Goal: Transaction & Acquisition: Purchase product/service

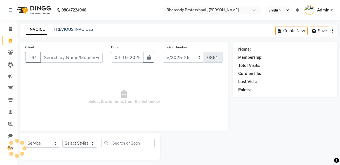
select select "8581"
select select "service"
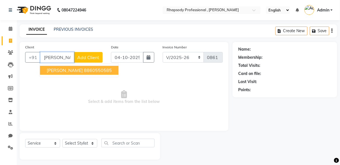
click at [84, 69] on ngb-highlight "8860550585" at bounding box center [98, 70] width 28 height 6
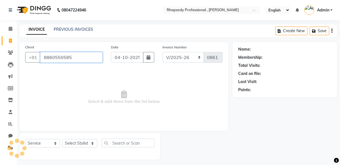
type input "8860550585"
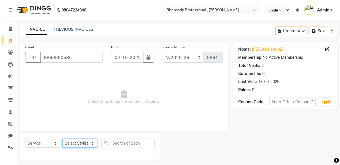
click at [78, 142] on select "Select Stylist [PERSON_NAME] [PERSON_NAME] Manager [PERSON_NAME] [PERSON_NAME] …" at bounding box center [79, 143] width 35 height 9
select select "85668"
click at [62, 139] on select "Select Stylist [PERSON_NAME] [PERSON_NAME] Manager [PERSON_NAME] [PERSON_NAME] …" at bounding box center [79, 143] width 35 height 9
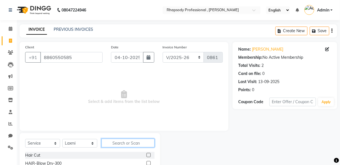
click at [123, 139] on input "text" at bounding box center [128, 143] width 53 height 9
type input "y"
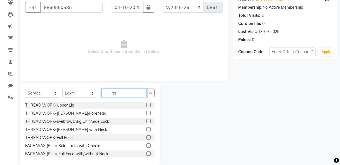
scroll to position [58, 0]
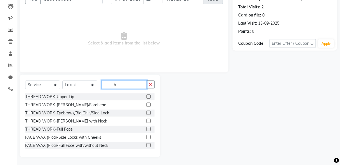
type input "th"
click at [147, 112] on label at bounding box center [149, 113] width 4 height 4
click at [147, 112] on input "checkbox" at bounding box center [149, 113] width 4 height 4
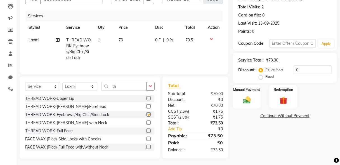
checkbox input "false"
click at [241, 100] on img at bounding box center [246, 100] width 13 height 10
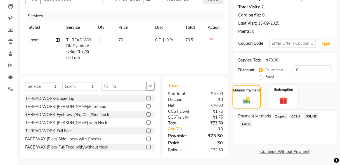
click at [312, 115] on span "ONLINE" at bounding box center [311, 116] width 15 height 6
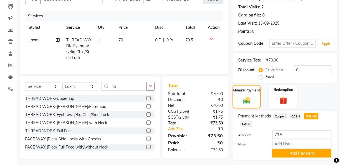
click at [312, 115] on span "ONLINE" at bounding box center [311, 116] width 15 height 6
click at [313, 155] on button "Add Payment" at bounding box center [302, 153] width 59 height 9
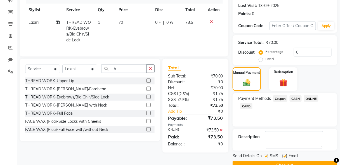
scroll to position [89, 0]
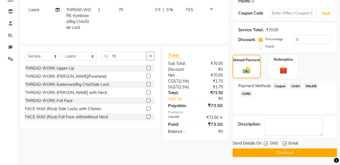
click at [303, 153] on button "Checkout" at bounding box center [285, 153] width 105 height 9
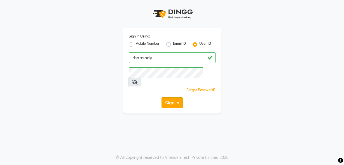
click at [171, 97] on button "Sign In" at bounding box center [171, 102] width 21 height 11
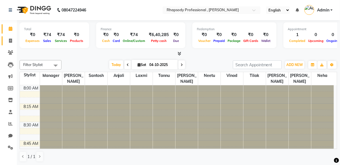
click at [9, 41] on icon at bounding box center [10, 41] width 3 height 4
select select "service"
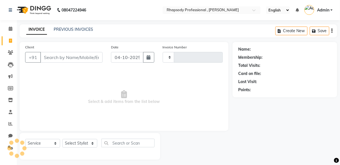
type input "0862"
select select "8581"
click at [51, 60] on input "Client" at bounding box center [71, 57] width 62 height 11
click at [71, 58] on input "Client" at bounding box center [71, 57] width 62 height 11
click at [64, 58] on input "Client" at bounding box center [71, 57] width 62 height 11
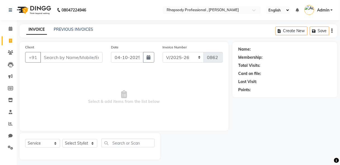
click at [64, 58] on input "Client" at bounding box center [71, 57] width 62 height 11
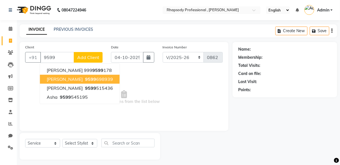
click at [85, 78] on span "9599" at bounding box center [90, 79] width 11 height 6
type input "9599698939"
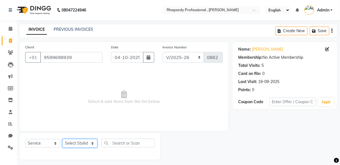
click at [85, 143] on select "Select Stylist [PERSON_NAME] [PERSON_NAME] Manager [PERSON_NAME] [PERSON_NAME] …" at bounding box center [79, 143] width 35 height 9
select select "85669"
click at [62, 139] on select "Select Stylist [PERSON_NAME] [PERSON_NAME] Manager [PERSON_NAME] [PERSON_NAME] …" at bounding box center [79, 143] width 35 height 9
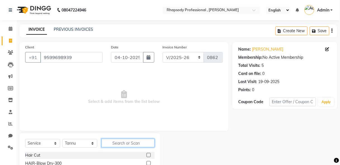
click at [128, 144] on input "text" at bounding box center [128, 143] width 53 height 9
type input "thre"
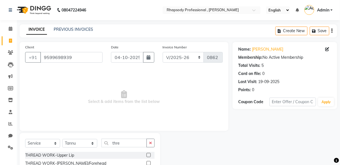
click at [150, 155] on label at bounding box center [149, 155] width 4 height 4
click at [150, 155] on input "checkbox" at bounding box center [149, 156] width 4 height 4
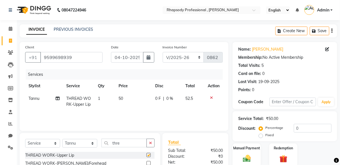
checkbox input "false"
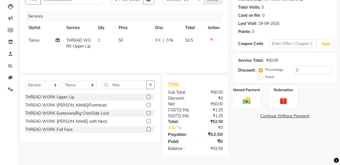
click at [149, 104] on label at bounding box center [149, 105] width 4 height 4
click at [149, 104] on input "checkbox" at bounding box center [149, 106] width 4 height 4
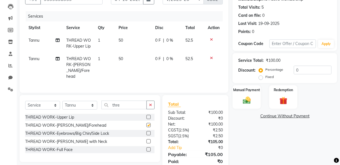
checkbox input "false"
click at [148, 131] on label at bounding box center [149, 133] width 4 height 4
click at [148, 132] on input "checkbox" at bounding box center [149, 134] width 4 height 4
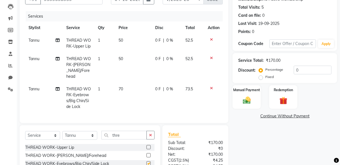
checkbox input "false"
click at [253, 96] on img at bounding box center [246, 101] width 13 height 10
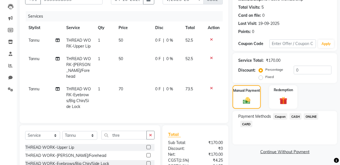
click at [296, 116] on span "CASH" at bounding box center [296, 116] width 12 height 6
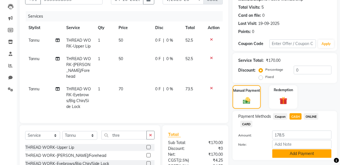
click at [320, 153] on button "Add Payment" at bounding box center [302, 153] width 59 height 9
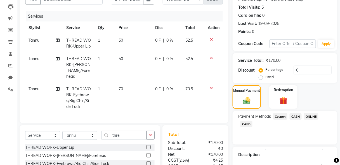
scroll to position [126, 0]
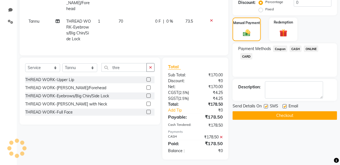
click at [306, 116] on button "Checkout" at bounding box center [285, 115] width 105 height 9
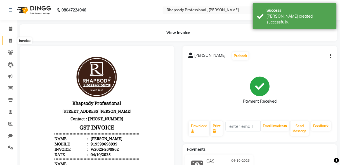
click at [10, 40] on icon at bounding box center [10, 41] width 3 height 4
select select "service"
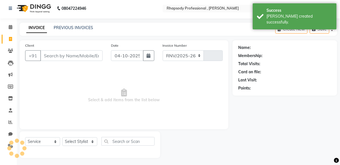
select select "8581"
type input "0863"
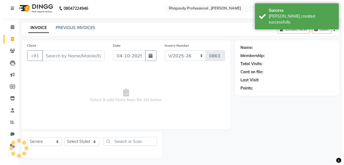
scroll to position [3, 0]
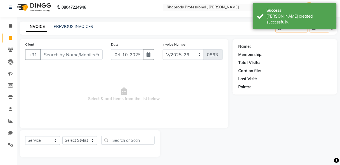
click at [53, 53] on input "Client" at bounding box center [71, 54] width 62 height 11
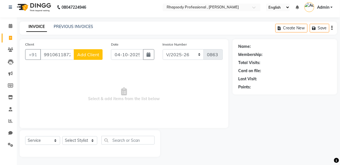
type input "9910611872"
click at [81, 56] on span "Add Client" at bounding box center [88, 55] width 22 height 6
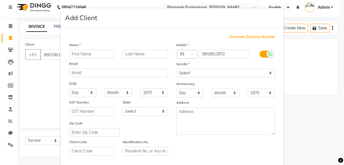
click at [78, 55] on input "text" at bounding box center [91, 54] width 45 height 9
type input "[PERSON_NAME]"
click at [139, 54] on input "text" at bounding box center [145, 54] width 45 height 9
type input "cl"
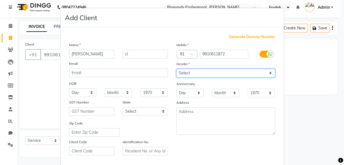
click at [189, 73] on select "Select [DEMOGRAPHIC_DATA] [DEMOGRAPHIC_DATA] Other Prefer Not To Say" at bounding box center [225, 73] width 99 height 9
select select "[DEMOGRAPHIC_DATA]"
click at [176, 69] on select "Select [DEMOGRAPHIC_DATA] [DEMOGRAPHIC_DATA] Other Prefer Not To Say" at bounding box center [225, 73] width 99 height 9
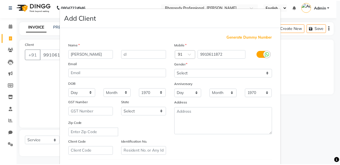
scroll to position [92, 0]
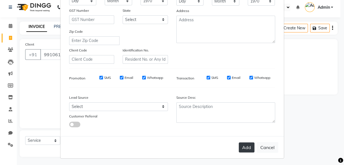
click at [247, 147] on button "Add" at bounding box center [247, 147] width 16 height 10
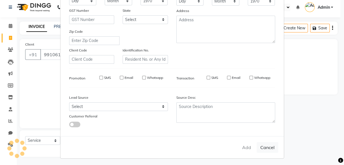
select select
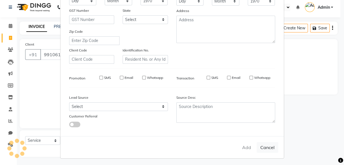
select select
checkbox input "false"
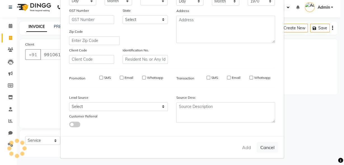
checkbox input "false"
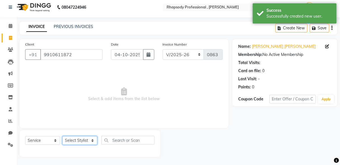
click at [91, 140] on select "Select Stylist [PERSON_NAME] [PERSON_NAME] Manager [PERSON_NAME] [PERSON_NAME] …" at bounding box center [79, 140] width 35 height 9
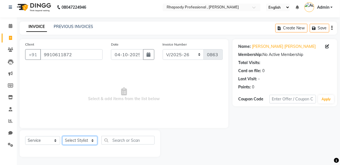
select select "85670"
click at [62, 136] on select "Select Stylist [PERSON_NAME] [PERSON_NAME] Manager [PERSON_NAME] [PERSON_NAME] …" at bounding box center [79, 140] width 35 height 9
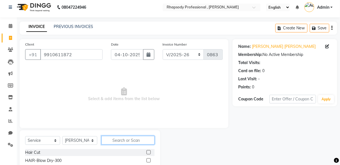
click at [122, 142] on input "text" at bounding box center [128, 140] width 53 height 9
type input "threa"
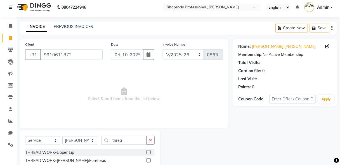
click at [148, 153] on label at bounding box center [149, 152] width 4 height 4
click at [148, 153] on input "checkbox" at bounding box center [149, 153] width 4 height 4
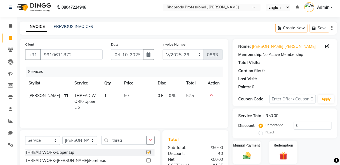
checkbox input "false"
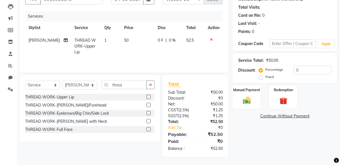
click at [149, 113] on label at bounding box center [149, 113] width 4 height 4
click at [149, 113] on input "checkbox" at bounding box center [149, 114] width 4 height 4
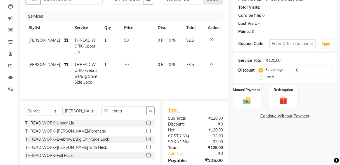
checkbox input "false"
click at [246, 97] on img at bounding box center [246, 101] width 13 height 10
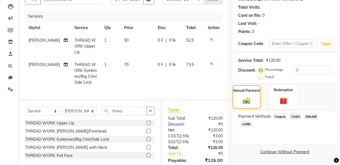
click at [294, 117] on span "CASH" at bounding box center [296, 116] width 12 height 6
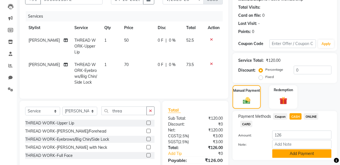
click at [306, 154] on button "Add Payment" at bounding box center [302, 153] width 59 height 9
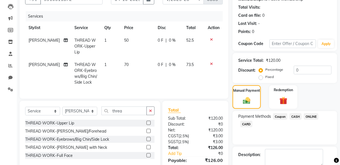
scroll to position [102, 0]
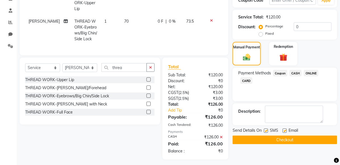
click at [292, 140] on button "Checkout" at bounding box center [285, 140] width 105 height 9
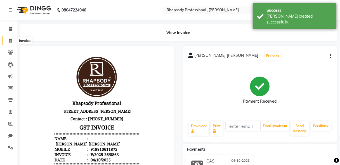
click at [9, 41] on icon at bounding box center [10, 41] width 3 height 4
select select "service"
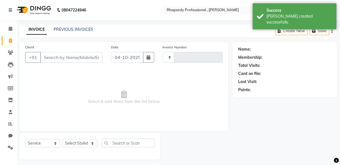
scroll to position [3, 0]
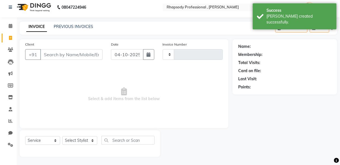
type input "0864"
select select "8581"
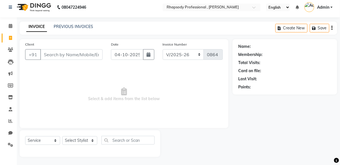
click at [80, 60] on div "Client +91" at bounding box center [64, 52] width 86 height 23
click at [80, 57] on input "Client" at bounding box center [71, 54] width 62 height 11
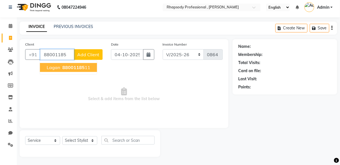
click at [87, 68] on ngb-highlight "88001185 11" at bounding box center [75, 68] width 29 height 6
type input "8800118511"
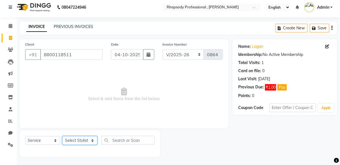
click at [79, 140] on select "Select Stylist [PERSON_NAME] [PERSON_NAME] Manager [PERSON_NAME] [PERSON_NAME] …" at bounding box center [79, 140] width 35 height 9
select select "85672"
click at [62, 136] on select "Select Stylist [PERSON_NAME] [PERSON_NAME] Manager [PERSON_NAME] [PERSON_NAME] …" at bounding box center [79, 140] width 35 height 9
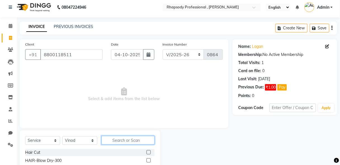
click at [140, 143] on input "text" at bounding box center [128, 140] width 53 height 9
type input "tou"
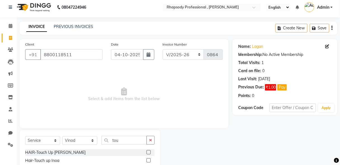
click at [149, 160] on label at bounding box center [149, 160] width 4 height 4
click at [149, 160] on input "checkbox" at bounding box center [149, 161] width 4 height 4
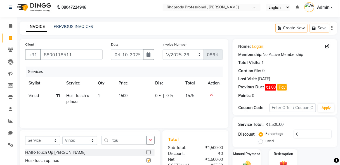
checkbox input "false"
click at [295, 108] on input "text" at bounding box center [293, 108] width 47 height 9
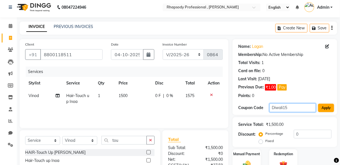
type input "Diwali15"
click at [331, 107] on button "Apply" at bounding box center [326, 108] width 16 height 8
type input "15"
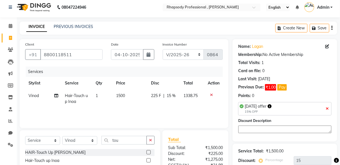
scroll to position [58, 0]
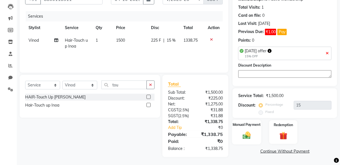
click at [251, 135] on img at bounding box center [246, 136] width 13 height 10
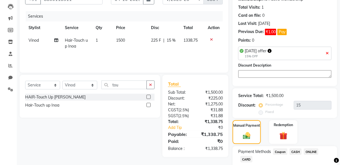
click at [300, 153] on span "CASH" at bounding box center [296, 152] width 12 height 6
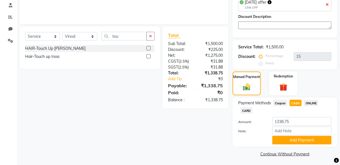
scroll to position [108, 0]
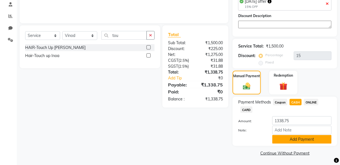
click at [313, 140] on button "Add Payment" at bounding box center [302, 139] width 59 height 9
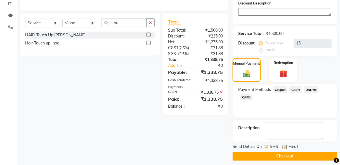
scroll to position [123, 0]
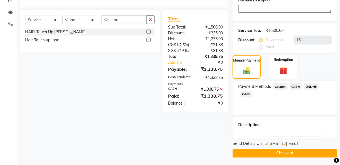
click at [307, 153] on button "Checkout" at bounding box center [285, 153] width 105 height 9
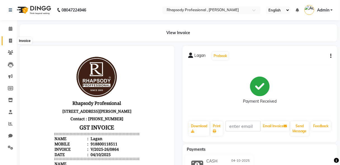
click at [11, 41] on icon at bounding box center [10, 41] width 3 height 4
select select "service"
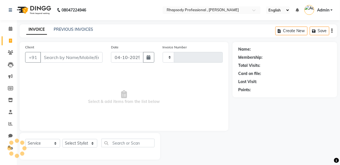
scroll to position [3, 0]
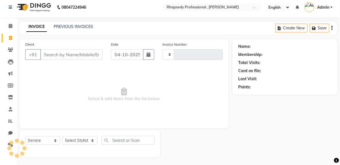
type input "0865"
select select "8581"
click at [49, 56] on input "Client" at bounding box center [71, 54] width 62 height 11
click at [53, 58] on input "Client" at bounding box center [71, 54] width 62 height 11
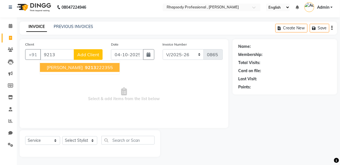
click at [85, 67] on span "9213" at bounding box center [90, 68] width 11 height 6
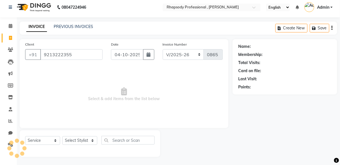
type input "9213222355"
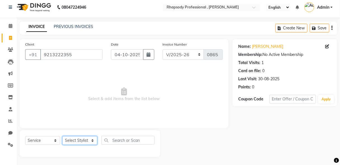
click at [79, 140] on select "Select Stylist [PERSON_NAME] [PERSON_NAME] Manager [PERSON_NAME] [PERSON_NAME] …" at bounding box center [79, 140] width 35 height 9
select select "85669"
click at [62, 136] on select "Select Stylist [PERSON_NAME] [PERSON_NAME] Manager [PERSON_NAME] [PERSON_NAME] …" at bounding box center [79, 140] width 35 height 9
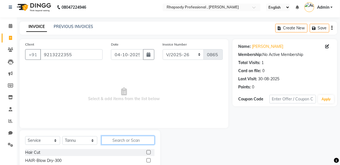
click at [127, 139] on input "text" at bounding box center [128, 140] width 53 height 9
type input "th"
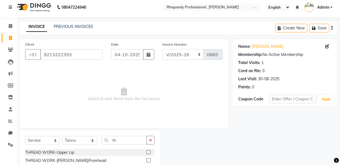
click at [147, 151] on label at bounding box center [149, 152] width 4 height 4
click at [147, 151] on input "checkbox" at bounding box center [149, 153] width 4 height 4
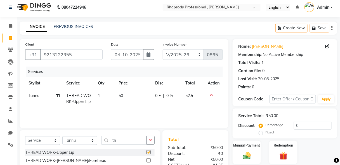
checkbox input "false"
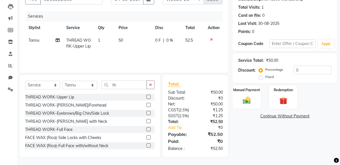
scroll to position [58, 0]
click at [147, 111] on label at bounding box center [149, 113] width 4 height 4
click at [147, 111] on input "checkbox" at bounding box center [149, 113] width 4 height 4
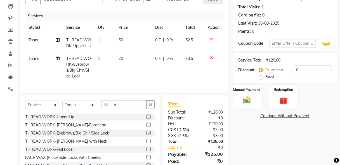
checkbox input "false"
click at [247, 102] on img at bounding box center [246, 100] width 13 height 10
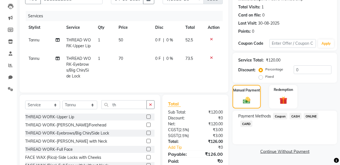
click at [316, 117] on span "ONLINE" at bounding box center [311, 116] width 15 height 6
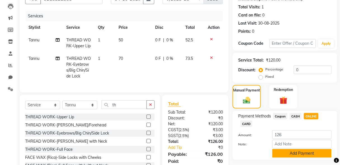
click at [306, 154] on button "Add Payment" at bounding box center [302, 153] width 59 height 9
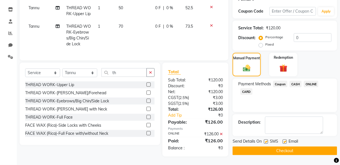
scroll to position [93, 0]
click at [284, 147] on button "Checkout" at bounding box center [285, 151] width 105 height 9
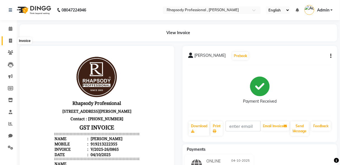
click at [10, 40] on icon at bounding box center [10, 41] width 3 height 4
select select "service"
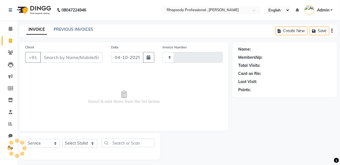
scroll to position [3, 0]
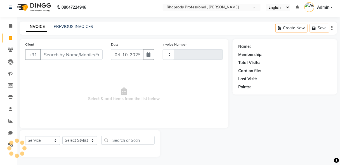
type input "0866"
select select "8581"
click at [50, 55] on input "Client" at bounding box center [71, 54] width 62 height 11
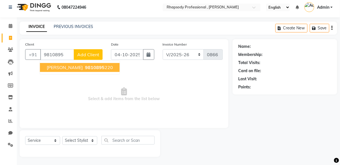
click at [58, 67] on span "[PERSON_NAME]" at bounding box center [65, 68] width 36 height 6
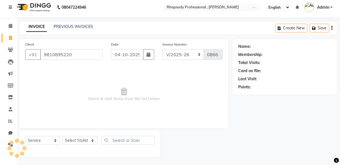
type input "9810895220"
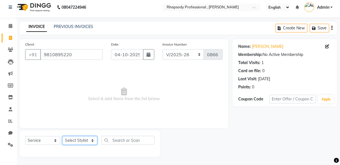
click at [84, 142] on select "Select Stylist [PERSON_NAME] [PERSON_NAME] Manager [PERSON_NAME] [PERSON_NAME] …" at bounding box center [79, 140] width 35 height 9
select select "93724"
click at [62, 136] on select "Select Stylist [PERSON_NAME] [PERSON_NAME] Manager [PERSON_NAME] [PERSON_NAME] …" at bounding box center [79, 140] width 35 height 9
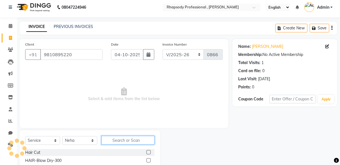
click at [120, 142] on input "text" at bounding box center [128, 140] width 53 height 9
click at [123, 139] on input "text" at bounding box center [128, 140] width 53 height 9
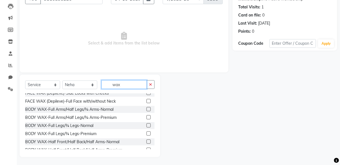
scroll to position [63, 0]
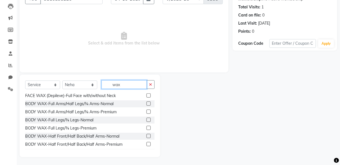
type input "wax"
click at [147, 150] on label at bounding box center [149, 152] width 4 height 4
click at [147, 151] on input "checkbox" at bounding box center [149, 153] width 4 height 4
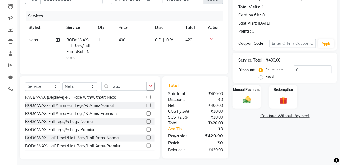
checkbox input "false"
click at [147, 119] on label at bounding box center [149, 121] width 4 height 4
click at [147, 120] on input "checkbox" at bounding box center [149, 122] width 4 height 4
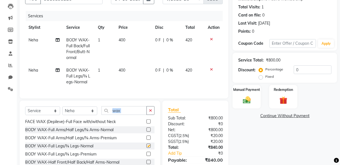
click at [144, 119] on div "Select Service Product Membership Package Voucher Prepaid Gift Card Select Styl…" at bounding box center [90, 112] width 130 height 13
checkbox input "false"
click at [147, 136] on label at bounding box center [149, 138] width 4 height 4
click at [147, 136] on input "checkbox" at bounding box center [149, 138] width 4 height 4
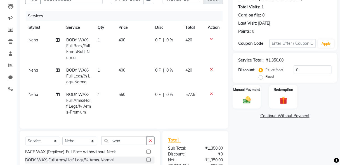
checkbox input "false"
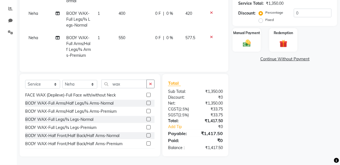
click at [211, 35] on icon at bounding box center [211, 37] width 3 height 4
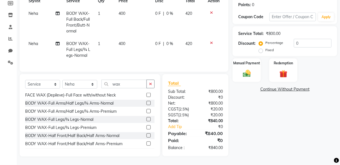
scroll to position [88, 0]
click at [147, 101] on label at bounding box center [149, 103] width 4 height 4
click at [147, 102] on input "checkbox" at bounding box center [149, 104] width 4 height 4
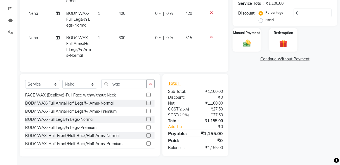
checkbox input "false"
click at [147, 133] on label at bounding box center [149, 135] width 4 height 4
click at [147, 134] on input "checkbox" at bounding box center [149, 136] width 4 height 4
checkbox input "true"
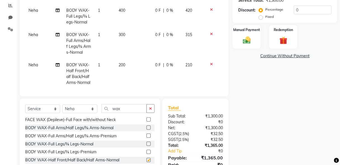
click at [147, 134] on label at bounding box center [149, 136] width 4 height 4
click at [147, 134] on input "checkbox" at bounding box center [149, 136] width 4 height 4
checkbox input "true"
checkbox input "false"
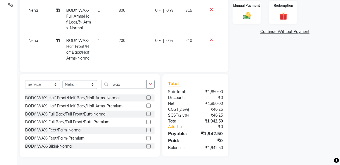
scroll to position [107, 0]
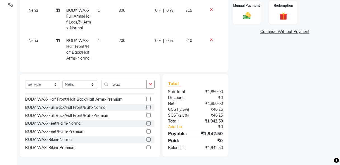
click at [147, 138] on label at bounding box center [149, 140] width 4 height 4
click at [147, 138] on input "checkbox" at bounding box center [149, 140] width 4 height 4
click at [147, 138] on label at bounding box center [149, 140] width 4 height 4
click at [147, 138] on input "checkbox" at bounding box center [149, 140] width 4 height 4
click at [147, 138] on label at bounding box center [149, 140] width 4 height 4
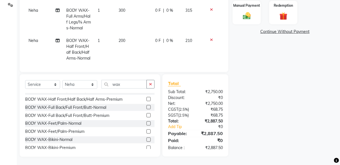
click at [147, 138] on input "checkbox" at bounding box center [149, 140] width 4 height 4
checkbox input "false"
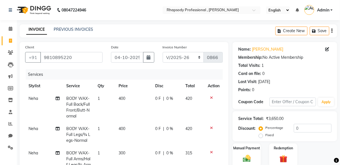
scroll to position [90, 0]
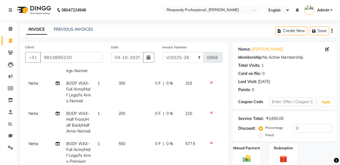
click at [210, 141] on icon at bounding box center [211, 143] width 3 height 4
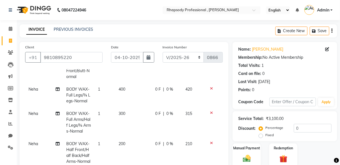
scroll to position [143, 0]
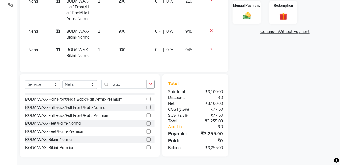
click at [210, 29] on icon at bounding box center [211, 31] width 3 height 4
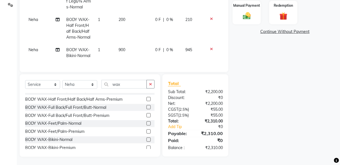
scroll to position [0, 0]
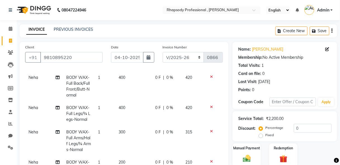
click at [210, 160] on icon at bounding box center [211, 162] width 3 height 4
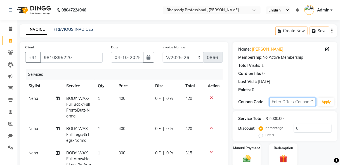
click at [292, 104] on input "text" at bounding box center [293, 102] width 47 height 9
type input "diwali15"
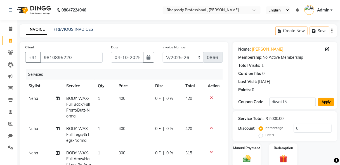
click at [328, 103] on button "Apply" at bounding box center [326, 102] width 16 height 8
type input "15"
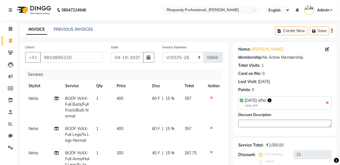
scroll to position [143, 0]
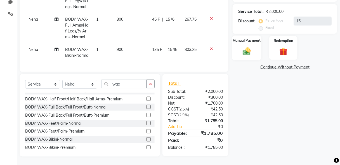
click at [250, 47] on img at bounding box center [246, 52] width 13 height 10
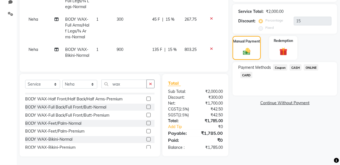
click at [297, 64] on span "CASH" at bounding box center [296, 67] width 12 height 6
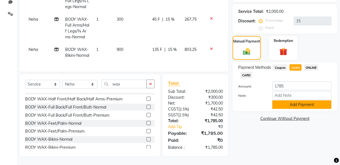
click at [293, 100] on button "Add Payment" at bounding box center [302, 104] width 59 height 9
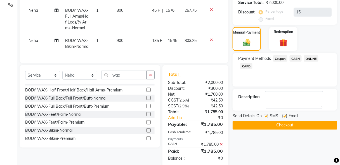
click at [293, 123] on button "Checkout" at bounding box center [285, 125] width 105 height 9
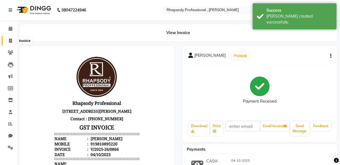
click at [10, 41] on icon at bounding box center [10, 41] width 3 height 4
select select "service"
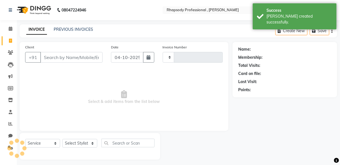
scroll to position [3, 0]
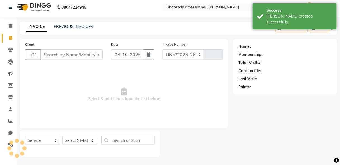
select select "8581"
type input "0867"
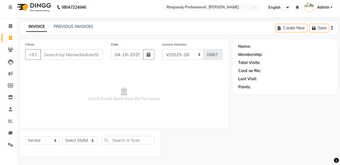
click at [65, 58] on input "Client" at bounding box center [71, 54] width 62 height 11
click at [62, 56] on input "Client" at bounding box center [71, 54] width 62 height 11
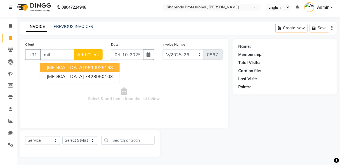
click at [85, 67] on ngb-highlight "9899925168" at bounding box center [99, 68] width 28 height 6
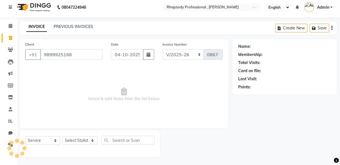
type input "9899925168"
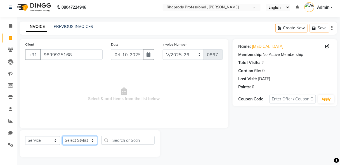
click at [86, 142] on select "Select Stylist [PERSON_NAME] [PERSON_NAME] Manager [PERSON_NAME] [PERSON_NAME] …" at bounding box center [79, 140] width 35 height 9
select select "85671"
click at [62, 136] on select "Select Stylist [PERSON_NAME] [PERSON_NAME] Manager [PERSON_NAME] [PERSON_NAME] …" at bounding box center [79, 140] width 35 height 9
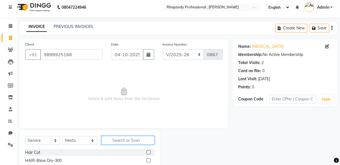
click at [121, 141] on input "text" at bounding box center [128, 140] width 53 height 9
type input "p"
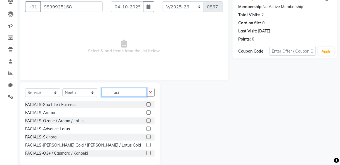
scroll to position [58, 0]
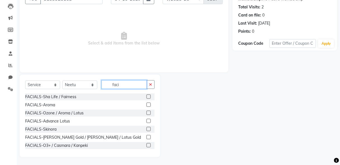
type input "faci"
click at [147, 128] on label at bounding box center [149, 129] width 4 height 4
click at [147, 128] on input "checkbox" at bounding box center [149, 130] width 4 height 4
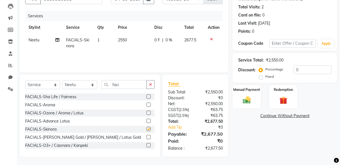
checkbox input "false"
click at [152, 84] on icon "button" at bounding box center [150, 85] width 3 height 4
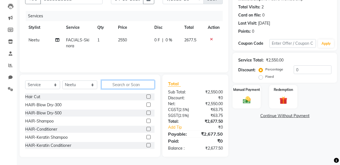
click at [126, 86] on input "text" at bounding box center [128, 84] width 53 height 9
click at [77, 82] on select "Select Stylist [PERSON_NAME] [PERSON_NAME] Manager [PERSON_NAME] [PERSON_NAME] …" at bounding box center [79, 85] width 35 height 9
select select "85674"
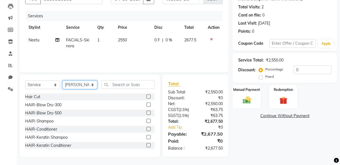
click at [62, 81] on select "Select Stylist [PERSON_NAME] [PERSON_NAME] Manager [PERSON_NAME] [PERSON_NAME] …" at bounding box center [79, 85] width 35 height 9
click at [147, 120] on label at bounding box center [149, 121] width 4 height 4
click at [147, 120] on input "checkbox" at bounding box center [149, 121] width 4 height 4
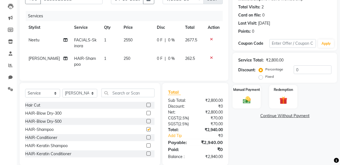
checkbox input "false"
click at [147, 140] on label at bounding box center [149, 137] width 4 height 4
click at [147, 140] on input "checkbox" at bounding box center [149, 138] width 4 height 4
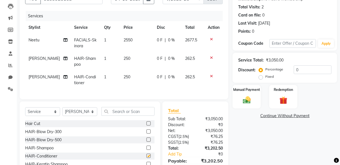
checkbox input "false"
click at [79, 116] on select "Select Stylist [PERSON_NAME] [PERSON_NAME] Manager [PERSON_NAME] [PERSON_NAME] …" at bounding box center [79, 111] width 35 height 9
select select "85675"
click at [62, 111] on select "Select Stylist [PERSON_NAME] [PERSON_NAME] Manager [PERSON_NAME] [PERSON_NAME] …" at bounding box center [79, 111] width 35 height 9
click at [86, 16] on div "Services" at bounding box center [126, 16] width 201 height 10
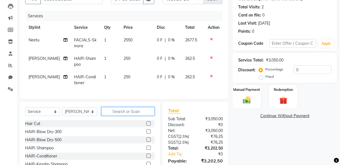
click at [140, 113] on input "text" at bounding box center [128, 111] width 53 height 9
click at [125, 115] on input "text" at bounding box center [128, 111] width 53 height 9
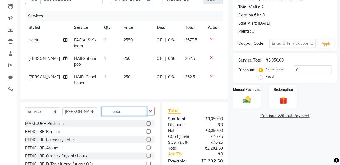
scroll to position [89, 0]
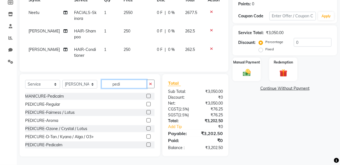
type input "pedi"
click at [147, 128] on label at bounding box center [149, 128] width 4 height 4
click at [147, 128] on input "checkbox" at bounding box center [149, 129] width 4 height 4
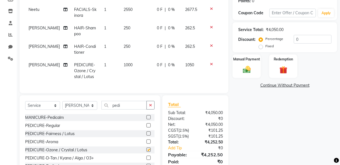
checkbox input "false"
click at [292, 15] on input "text" at bounding box center [293, 13] width 47 height 9
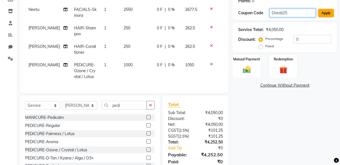
type input "Diwali25"
click at [327, 15] on button "Apply" at bounding box center [326, 13] width 16 height 8
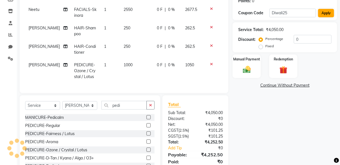
type input "25"
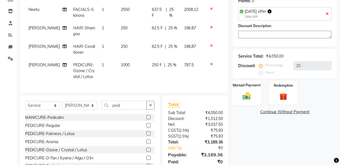
click at [256, 96] on div "Manual Payment" at bounding box center [246, 93] width 29 height 25
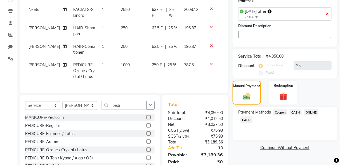
click at [310, 113] on span "ONLINE" at bounding box center [311, 112] width 15 height 6
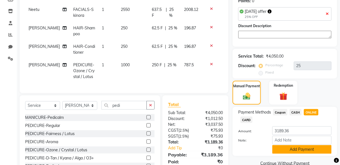
click at [303, 149] on button "Add Payment" at bounding box center [302, 149] width 59 height 9
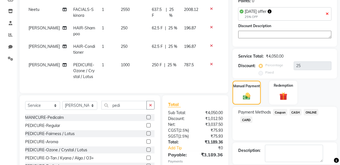
scroll to position [130, 0]
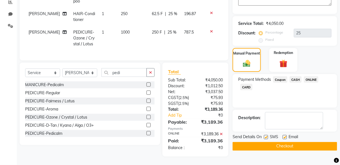
click at [288, 142] on button "Checkout" at bounding box center [285, 146] width 105 height 9
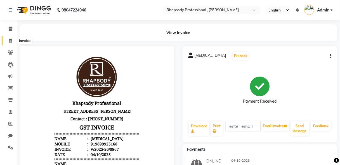
click at [11, 40] on icon at bounding box center [10, 41] width 3 height 4
select select "service"
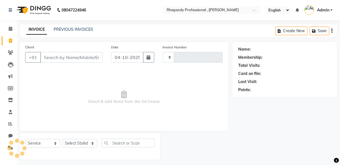
scroll to position [3, 0]
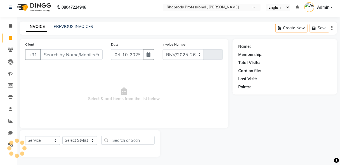
select select "8581"
type input "0868"
click at [46, 53] on input "Client" at bounding box center [71, 54] width 62 height 11
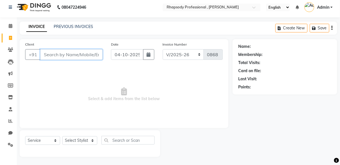
click at [82, 56] on input "Client" at bounding box center [71, 54] width 62 height 11
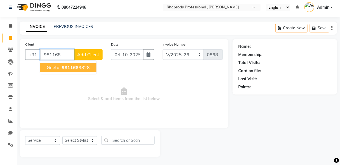
click at [81, 70] on button "Geeta 981168 3828" at bounding box center [68, 67] width 57 height 9
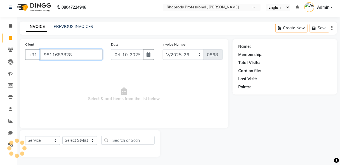
type input "9811683828"
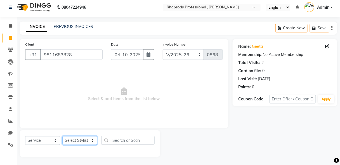
click at [86, 137] on select "Select Stylist [PERSON_NAME] [PERSON_NAME] Manager [PERSON_NAME] [PERSON_NAME] …" at bounding box center [79, 140] width 35 height 9
select select "85670"
click at [62, 136] on select "Select Stylist [PERSON_NAME] [PERSON_NAME] Manager [PERSON_NAME] [PERSON_NAME] …" at bounding box center [79, 140] width 35 height 9
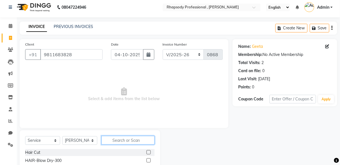
click at [113, 142] on input "text" at bounding box center [128, 140] width 53 height 9
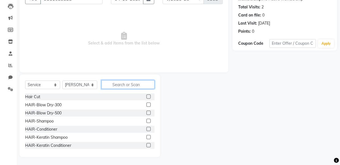
click at [121, 84] on input "text" at bounding box center [128, 84] width 53 height 9
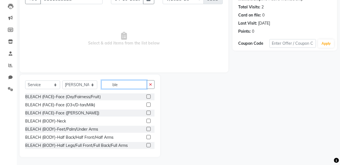
type input "ble"
click at [147, 95] on label at bounding box center [149, 97] width 4 height 4
click at [147, 95] on input "checkbox" at bounding box center [149, 97] width 4 height 4
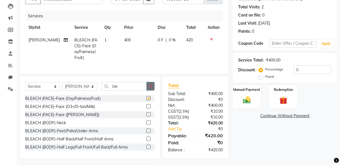
checkbox input "false"
click at [151, 88] on icon "button" at bounding box center [150, 86] width 3 height 4
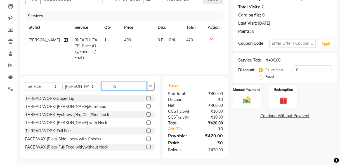
type input "th"
click at [147, 117] on label at bounding box center [149, 114] width 4 height 4
click at [147, 117] on input "checkbox" at bounding box center [149, 115] width 4 height 4
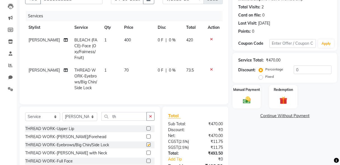
checkbox input "false"
click at [247, 98] on img at bounding box center [246, 100] width 13 height 10
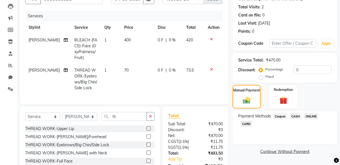
click at [299, 115] on span "CASH" at bounding box center [296, 116] width 12 height 6
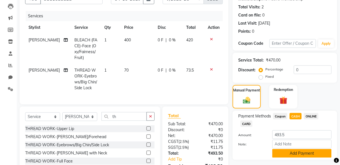
click at [312, 155] on button "Add Payment" at bounding box center [302, 153] width 59 height 9
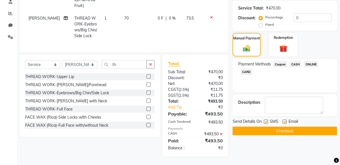
scroll to position [113, 0]
click at [305, 129] on button "Checkout" at bounding box center [285, 131] width 105 height 9
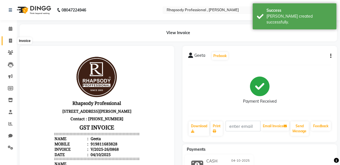
click at [10, 41] on icon at bounding box center [10, 41] width 3 height 4
select select "service"
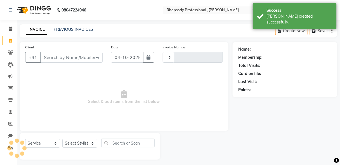
scroll to position [3, 0]
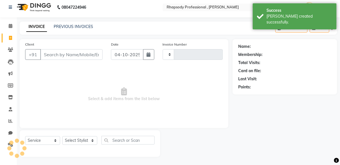
type input "0869"
select select "8581"
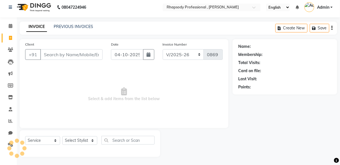
click at [64, 56] on input "Client" at bounding box center [71, 54] width 62 height 11
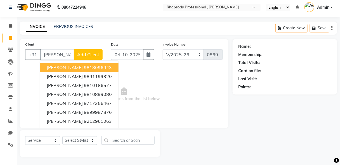
click at [84, 68] on ngb-highlight "9818096943" at bounding box center [98, 68] width 28 height 6
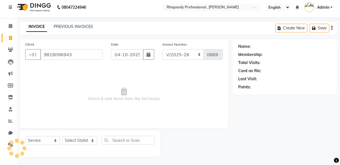
type input "9818096943"
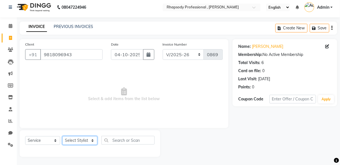
click at [83, 140] on select "Select Stylist [PERSON_NAME] [PERSON_NAME] Manager [PERSON_NAME] [PERSON_NAME] …" at bounding box center [79, 140] width 35 height 9
select select "85668"
click at [62, 136] on select "Select Stylist [PERSON_NAME] [PERSON_NAME] Manager [PERSON_NAME] [PERSON_NAME] …" at bounding box center [79, 140] width 35 height 9
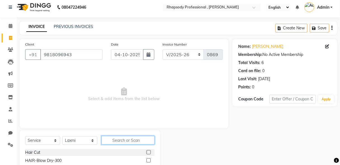
click at [137, 138] on input "text" at bounding box center [128, 140] width 53 height 9
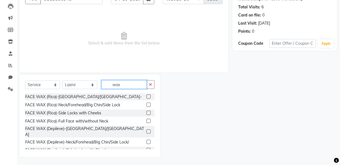
scroll to position [49, 0]
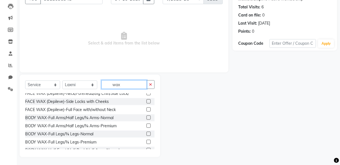
type input "wax"
click at [147, 116] on label at bounding box center [149, 118] width 4 height 4
click at [147, 116] on input "checkbox" at bounding box center [149, 118] width 4 height 4
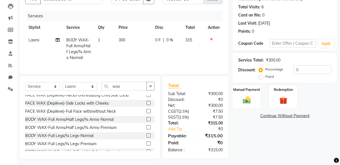
click at [147, 117] on label at bounding box center [149, 119] width 4 height 4
click at [147, 118] on input "checkbox" at bounding box center [149, 120] width 4 height 4
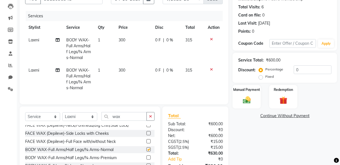
checkbox input "false"
click at [149, 119] on button "button" at bounding box center [151, 116] width 8 height 9
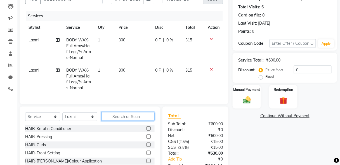
scroll to position [325, 0]
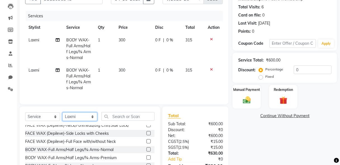
click at [83, 119] on select "Select Stylist [PERSON_NAME] [PERSON_NAME] Manager [PERSON_NAME] [PERSON_NAME] …" at bounding box center [79, 116] width 35 height 9
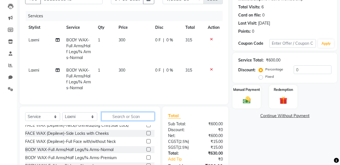
click at [128, 120] on input "text" at bounding box center [128, 116] width 53 height 9
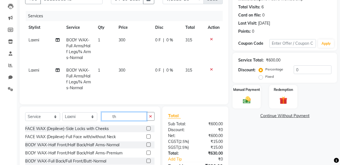
scroll to position [17, 0]
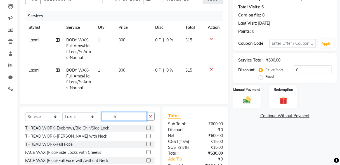
type input "th"
click at [147, 130] on label at bounding box center [149, 128] width 4 height 4
click at [147, 130] on input "checkbox" at bounding box center [149, 128] width 4 height 4
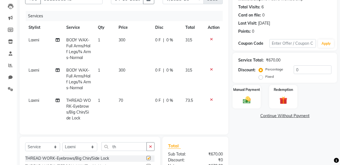
checkbox input "false"
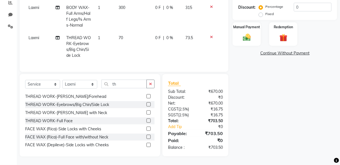
scroll to position [0, 0]
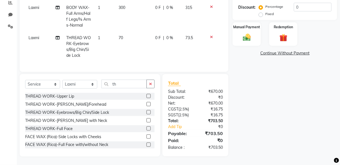
click at [147, 97] on label at bounding box center [149, 96] width 4 height 4
click at [147, 97] on input "checkbox" at bounding box center [149, 97] width 4 height 4
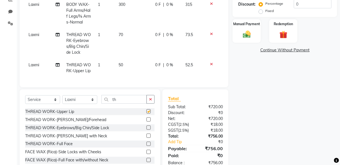
checkbox input "false"
click at [147, 122] on label at bounding box center [149, 120] width 4 height 4
click at [147, 122] on input "checkbox" at bounding box center [149, 120] width 4 height 4
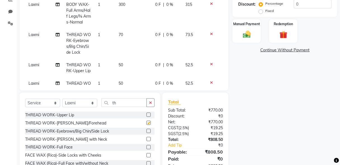
checkbox input "false"
click at [78, 102] on select "Select Stylist [PERSON_NAME] [PERSON_NAME] Manager [PERSON_NAME] [PERSON_NAME] …" at bounding box center [79, 103] width 35 height 9
select select "85672"
click at [62, 99] on select "Select Stylist [PERSON_NAME] [PERSON_NAME] Manager [PERSON_NAME] [PERSON_NAME] …" at bounding box center [79, 103] width 35 height 9
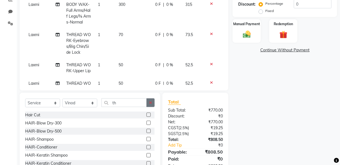
click at [151, 102] on icon "button" at bounding box center [150, 103] width 3 height 4
click at [139, 101] on input "text" at bounding box center [128, 103] width 53 height 9
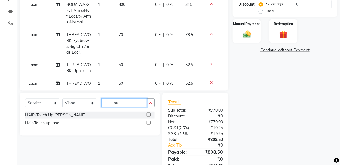
type input "tou"
click at [149, 123] on label at bounding box center [149, 123] width 4 height 4
click at [149, 123] on input "checkbox" at bounding box center [149, 123] width 4 height 4
checkbox input "false"
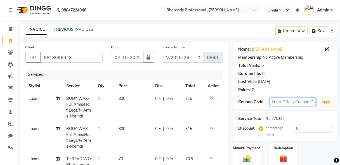
click at [280, 103] on input "text" at bounding box center [293, 102] width 47 height 9
type input "Diwali15"
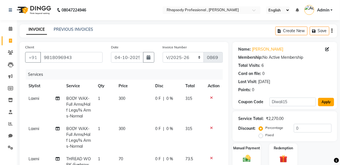
click at [328, 102] on button "Apply" at bounding box center [326, 102] width 16 height 8
type input "15"
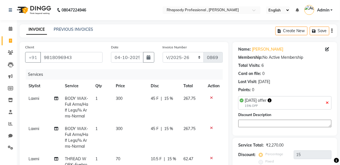
scroll to position [142, 0]
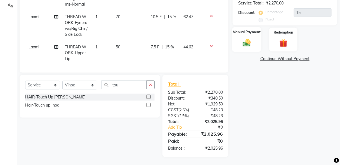
click at [247, 43] on img at bounding box center [246, 43] width 13 height 10
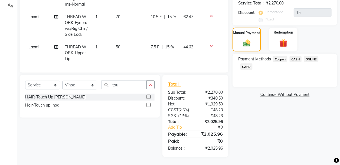
click at [296, 58] on span "CASH" at bounding box center [296, 59] width 12 height 6
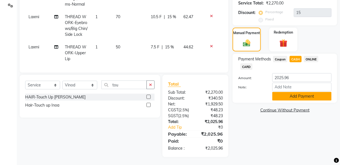
click at [301, 99] on button "Add Payment" at bounding box center [302, 96] width 59 height 9
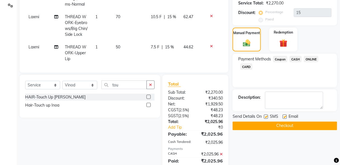
click at [296, 128] on button "Checkout" at bounding box center [285, 126] width 105 height 9
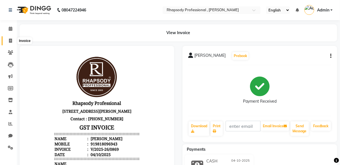
click at [9, 41] on icon at bounding box center [10, 41] width 3 height 4
select select "service"
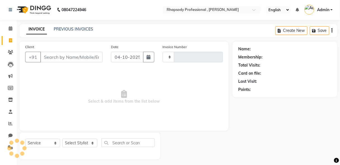
scroll to position [3, 0]
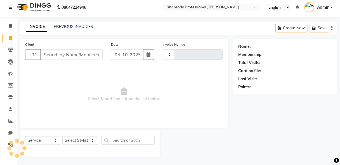
type input "0870"
select select "8581"
click at [66, 60] on div "Client +91" at bounding box center [64, 52] width 86 height 23
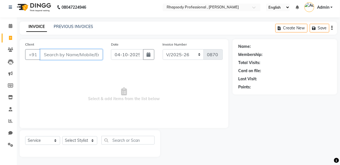
click at [65, 57] on input "Client" at bounding box center [71, 54] width 62 height 11
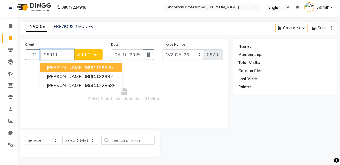
click at [85, 67] on span "98911" at bounding box center [92, 68] width 14 height 6
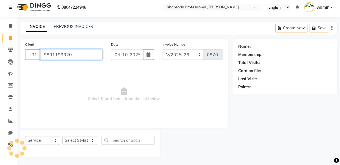
type input "9891199320"
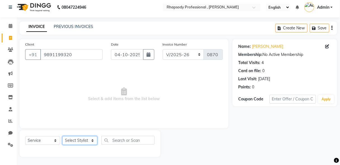
click at [82, 143] on select "Select Stylist [PERSON_NAME] [PERSON_NAME] Manager [PERSON_NAME] [PERSON_NAME] …" at bounding box center [79, 140] width 35 height 9
select select "85674"
click at [62, 136] on select "Select Stylist [PERSON_NAME] [PERSON_NAME] Manager [PERSON_NAME] [PERSON_NAME] …" at bounding box center [79, 140] width 35 height 9
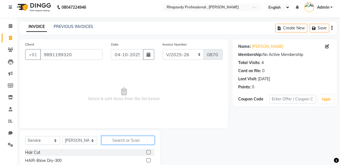
click at [132, 140] on input "text" at bounding box center [128, 140] width 53 height 9
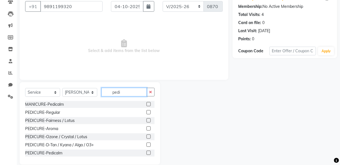
scroll to position [58, 0]
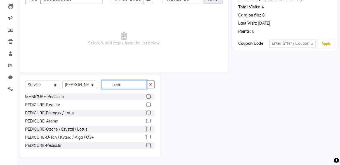
type input "pedi"
click at [147, 112] on label at bounding box center [149, 113] width 4 height 4
click at [147, 112] on input "checkbox" at bounding box center [149, 113] width 4 height 4
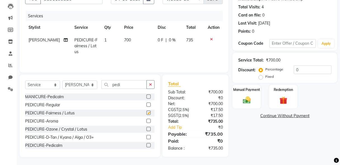
checkbox input "false"
click at [83, 85] on select "Select Stylist [PERSON_NAME] [PERSON_NAME] Manager [PERSON_NAME] [PERSON_NAME] …" at bounding box center [79, 85] width 35 height 9
select select "85672"
click at [62, 81] on select "Select Stylist [PERSON_NAME] [PERSON_NAME] Manager [PERSON_NAME] [PERSON_NAME] …" at bounding box center [79, 85] width 35 height 9
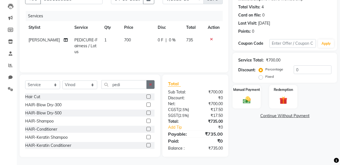
click at [153, 83] on button "button" at bounding box center [151, 84] width 8 height 9
click at [138, 82] on input "text" at bounding box center [128, 84] width 53 height 9
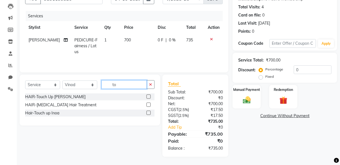
scroll to position [58, 0]
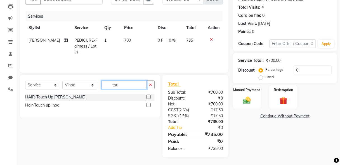
type input "tou"
click at [149, 104] on label at bounding box center [149, 105] width 4 height 4
click at [149, 104] on input "checkbox" at bounding box center [149, 106] width 4 height 4
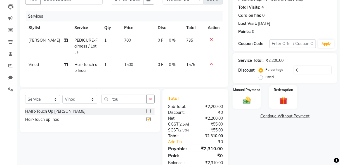
checkbox input "false"
click at [149, 104] on button "button" at bounding box center [151, 99] width 8 height 9
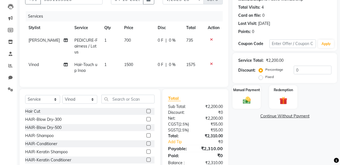
click at [147, 113] on label at bounding box center [149, 111] width 4 height 4
click at [147, 113] on input "checkbox" at bounding box center [149, 112] width 4 height 4
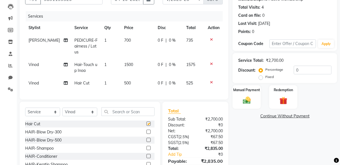
checkbox input "false"
click at [284, 43] on input "text" at bounding box center [293, 43] width 47 height 9
type input "Diwali20"
click at [326, 42] on button "Apply" at bounding box center [326, 44] width 16 height 8
type input "20"
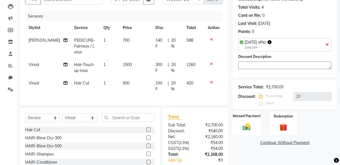
click at [248, 127] on img at bounding box center [246, 127] width 13 height 10
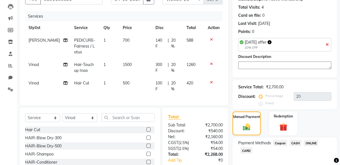
click at [299, 143] on span "CASH" at bounding box center [296, 143] width 12 height 6
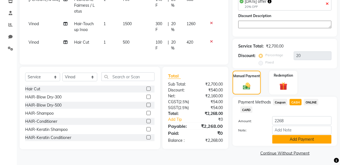
click at [295, 138] on button "Add Payment" at bounding box center [302, 139] width 59 height 9
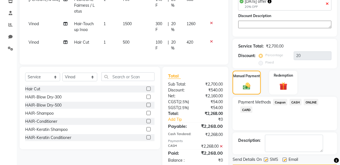
click at [297, 102] on span "CASH" at bounding box center [296, 102] width 12 height 6
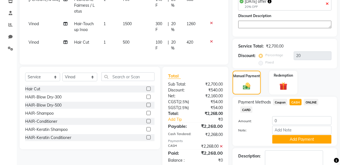
scroll to position [130, 0]
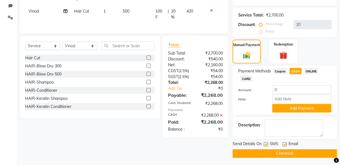
click at [294, 153] on button "Checkout" at bounding box center [285, 153] width 105 height 9
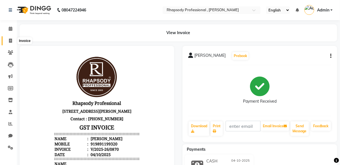
click at [10, 39] on icon at bounding box center [10, 41] width 3 height 4
select select "service"
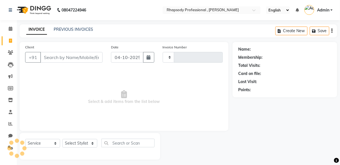
type input "0871"
select select "8581"
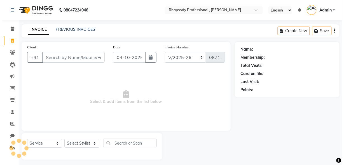
scroll to position [3, 0]
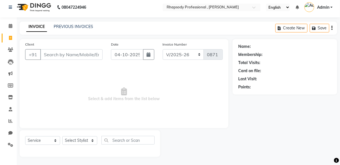
click at [62, 57] on input "Client" at bounding box center [71, 54] width 62 height 11
type input "8800891788"
click at [96, 56] on span "Add Client" at bounding box center [88, 55] width 22 height 6
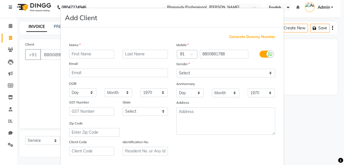
click at [89, 56] on input "text" at bounding box center [91, 54] width 45 height 9
type input "Sahiba"
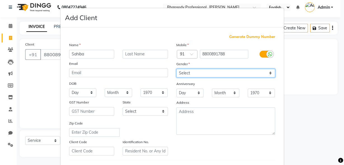
click at [193, 71] on select "Select [DEMOGRAPHIC_DATA] [DEMOGRAPHIC_DATA] Other Prefer Not To Say" at bounding box center [225, 73] width 99 height 9
select select "[DEMOGRAPHIC_DATA]"
click at [176, 69] on select "Select [DEMOGRAPHIC_DATA] [DEMOGRAPHIC_DATA] Other Prefer Not To Say" at bounding box center [225, 73] width 99 height 9
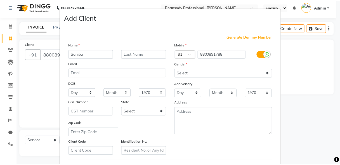
scroll to position [92, 0]
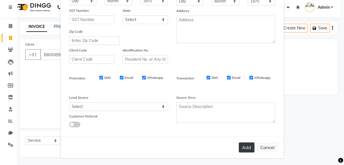
click at [243, 147] on button "Add" at bounding box center [247, 147] width 16 height 10
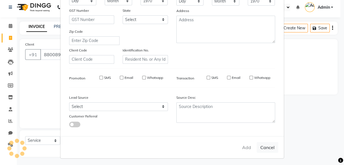
select select
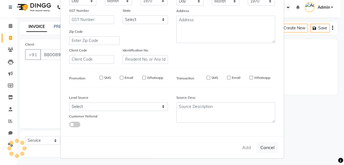
select select
checkbox input "false"
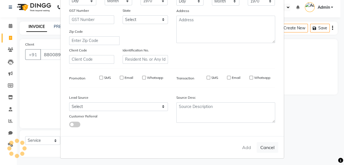
checkbox input "false"
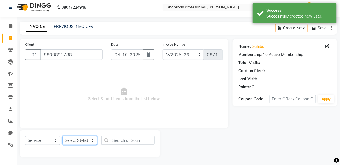
click at [82, 141] on select "Select Stylist [PERSON_NAME] [PERSON_NAME] Manager [PERSON_NAME] [PERSON_NAME] …" at bounding box center [79, 140] width 35 height 9
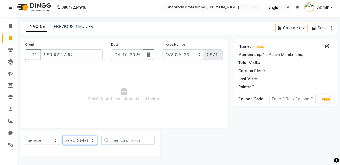
select select "85672"
click at [62, 136] on select "Select Stylist [PERSON_NAME] [PERSON_NAME] Manager [PERSON_NAME] [PERSON_NAME] …" at bounding box center [79, 140] width 35 height 9
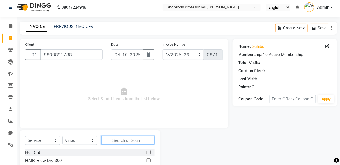
click at [114, 140] on input "text" at bounding box center [128, 140] width 53 height 9
type input "colo"
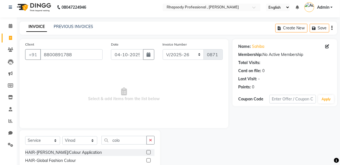
click at [148, 161] on label at bounding box center [149, 160] width 4 height 4
click at [148, 161] on input "checkbox" at bounding box center [149, 161] width 4 height 4
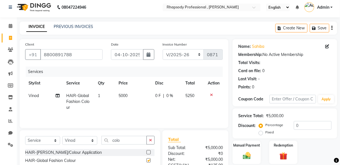
checkbox input "false"
click at [128, 95] on td "5000" at bounding box center [134, 102] width 37 height 24
select select "85672"
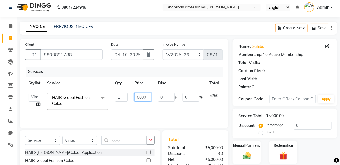
click at [146, 97] on input "5000" at bounding box center [143, 97] width 17 height 9
type input "5"
type input "6500"
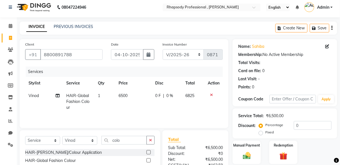
click at [216, 98] on tr "Vinod HAIR-Global Fashion Colour 1 6500 0 F | 0 % 6825" at bounding box center [124, 102] width 198 height 24
click at [77, 143] on select "Select Stylist [PERSON_NAME] [PERSON_NAME] Manager [PERSON_NAME] [PERSON_NAME] …" at bounding box center [79, 140] width 35 height 9
select select "85675"
click at [62, 136] on select "Select Stylist [PERSON_NAME] [PERSON_NAME] Manager [PERSON_NAME] [PERSON_NAME] …" at bounding box center [79, 140] width 35 height 9
click at [149, 140] on button "button" at bounding box center [151, 140] width 8 height 9
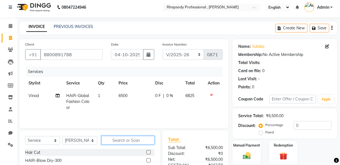
click at [131, 142] on input "text" at bounding box center [128, 140] width 53 height 9
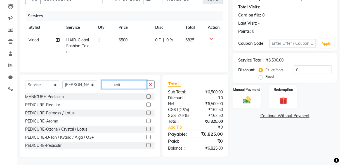
type input "pedi"
click at [147, 112] on label at bounding box center [149, 113] width 4 height 4
click at [147, 112] on input "checkbox" at bounding box center [149, 113] width 4 height 4
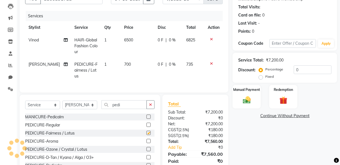
checkbox input "false"
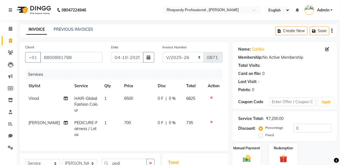
scroll to position [0, 0]
click at [282, 104] on input "text" at bounding box center [293, 102] width 47 height 9
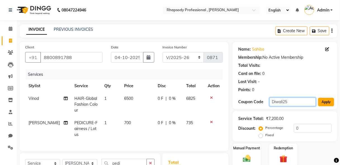
type input "Diwali25"
click at [331, 100] on button "Apply" at bounding box center [326, 102] width 16 height 8
type input "25"
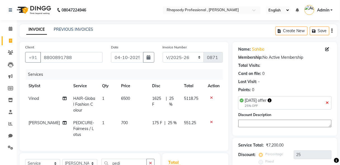
scroll to position [82, 0]
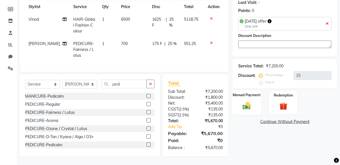
click at [250, 104] on img at bounding box center [246, 106] width 13 height 10
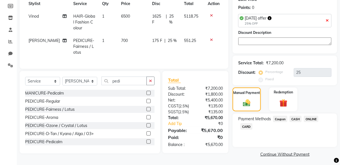
click at [298, 119] on span "CASH" at bounding box center [296, 119] width 12 height 6
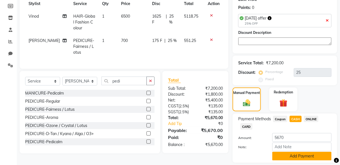
click at [302, 156] on button "Add Payment" at bounding box center [302, 156] width 59 height 9
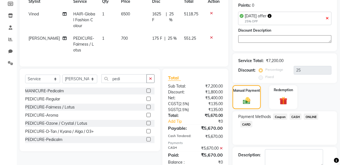
scroll to position [115, 0]
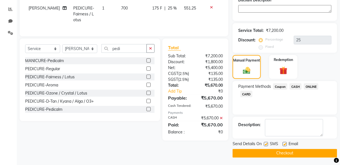
click at [297, 154] on button "Checkout" at bounding box center [285, 153] width 105 height 9
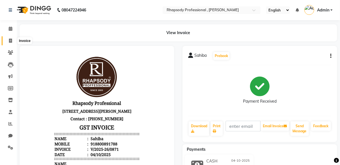
click at [10, 41] on icon at bounding box center [10, 41] width 3 height 4
select select "service"
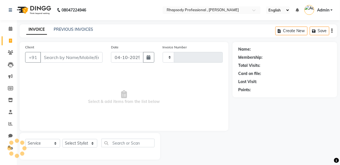
scroll to position [3, 0]
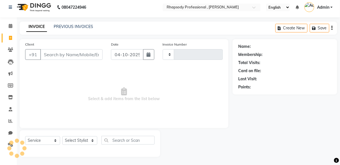
type input "0872"
select select "8581"
click at [61, 58] on input "Client" at bounding box center [71, 54] width 62 height 11
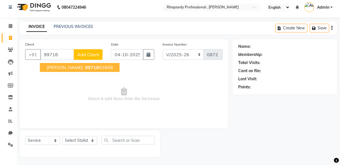
click at [85, 69] on span "99718" at bounding box center [92, 68] width 14 height 6
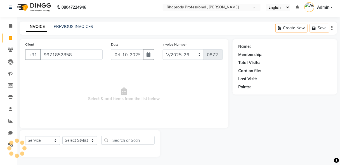
type input "9971852858"
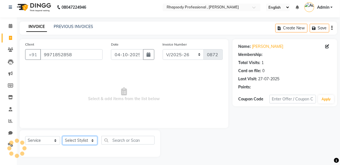
click at [87, 140] on select "Select Stylist [PERSON_NAME] [PERSON_NAME] Manager [PERSON_NAME] [PERSON_NAME] …" at bounding box center [79, 140] width 35 height 9
select select "85670"
click at [62, 136] on select "Select Stylist [PERSON_NAME] [PERSON_NAME] Manager [PERSON_NAME] [PERSON_NAME] …" at bounding box center [79, 140] width 35 height 9
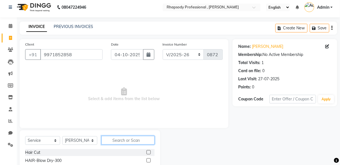
click at [123, 143] on input "text" at bounding box center [128, 140] width 53 height 9
type input "th"
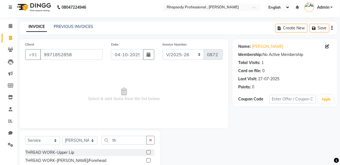
click at [147, 153] on label at bounding box center [149, 152] width 4 height 4
click at [147, 153] on input "checkbox" at bounding box center [149, 153] width 4 height 4
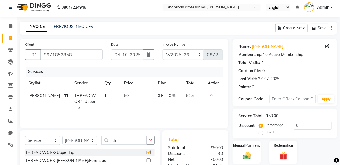
checkbox input "false"
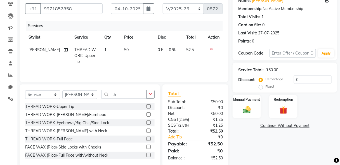
scroll to position [58, 0]
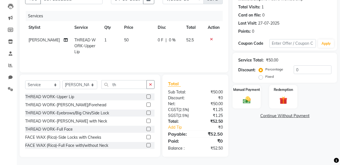
click at [147, 113] on label at bounding box center [149, 113] width 4 height 4
click at [147, 113] on input "checkbox" at bounding box center [149, 113] width 4 height 4
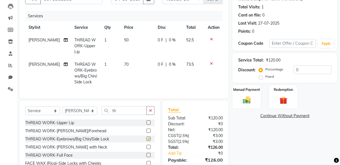
checkbox input "false"
click at [248, 97] on img at bounding box center [246, 100] width 13 height 10
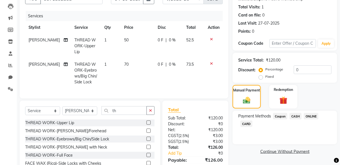
click at [300, 117] on span "CASH" at bounding box center [296, 116] width 12 height 6
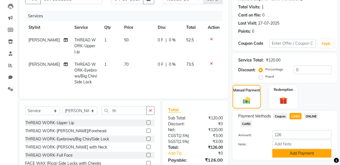
click at [303, 153] on button "Add Payment" at bounding box center [302, 153] width 59 height 9
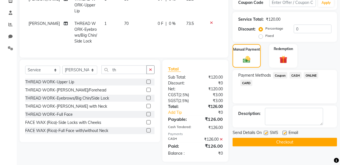
scroll to position [102, 0]
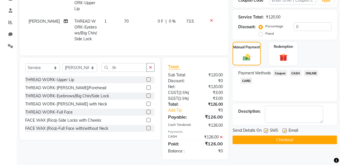
click at [295, 139] on button "Checkout" at bounding box center [285, 140] width 105 height 9
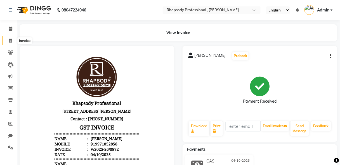
click at [9, 39] on icon at bounding box center [10, 41] width 3 height 4
select select "service"
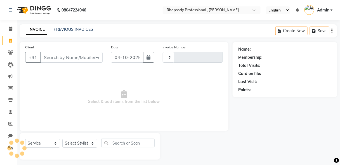
scroll to position [3, 0]
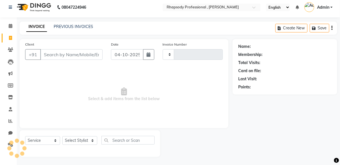
type input "0873"
select select "8581"
click at [63, 55] on input "Client" at bounding box center [71, 54] width 62 height 11
type input "a"
click at [69, 57] on input "Client" at bounding box center [71, 54] width 62 height 11
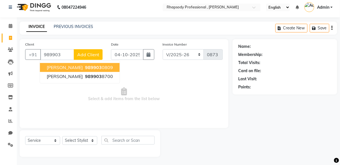
click at [84, 69] on ngb-highlight "989903 0809" at bounding box center [98, 68] width 29 height 6
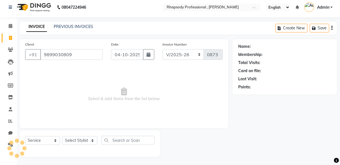
type input "9899030809"
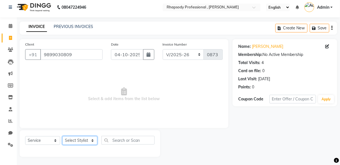
click at [80, 144] on select "Select Stylist [PERSON_NAME] [PERSON_NAME] Manager [PERSON_NAME] [PERSON_NAME] …" at bounding box center [79, 140] width 35 height 9
select select "85668"
click at [62, 136] on select "Select Stylist [PERSON_NAME] [PERSON_NAME] Manager [PERSON_NAME] [PERSON_NAME] …" at bounding box center [79, 140] width 35 height 9
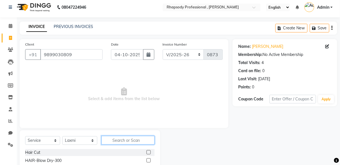
click at [131, 141] on input "text" at bounding box center [128, 140] width 53 height 9
click at [123, 139] on input "text" at bounding box center [128, 140] width 53 height 9
click at [121, 141] on input "text" at bounding box center [128, 140] width 53 height 9
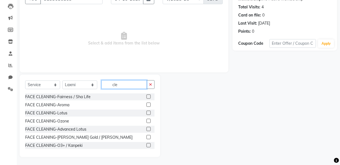
type input "cle"
click at [147, 137] on label at bounding box center [149, 137] width 4 height 4
click at [147, 137] on input "checkbox" at bounding box center [149, 138] width 4 height 4
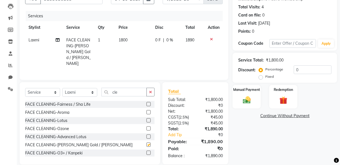
checkbox input "false"
click at [211, 38] on icon at bounding box center [211, 39] width 3 height 4
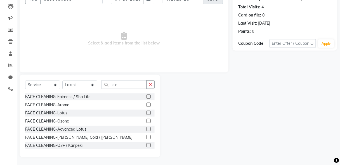
click at [147, 111] on label at bounding box center [149, 113] width 4 height 4
click at [147, 111] on input "checkbox" at bounding box center [149, 113] width 4 height 4
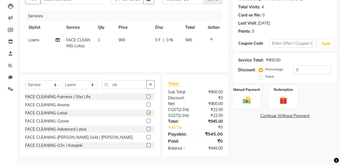
checkbox input "false"
click at [151, 83] on icon "button" at bounding box center [150, 85] width 3 height 4
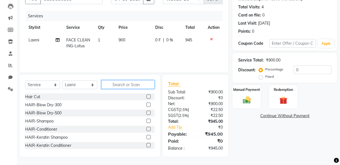
click at [138, 86] on input "text" at bounding box center [128, 84] width 53 height 9
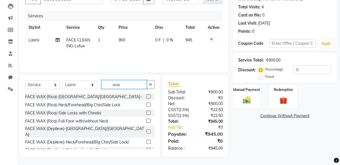
scroll to position [49, 0]
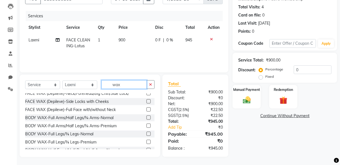
type input "wax"
click at [147, 124] on label at bounding box center [149, 126] width 4 height 4
click at [147, 124] on input "checkbox" at bounding box center [149, 126] width 4 height 4
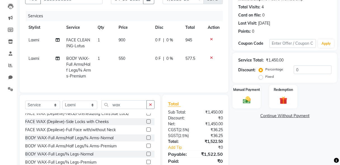
click at [147, 144] on label at bounding box center [149, 146] width 4 height 4
click at [147, 144] on input "checkbox" at bounding box center [149, 146] width 4 height 4
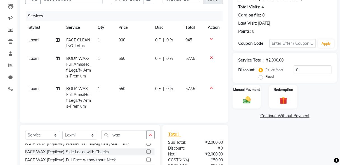
checkbox input "false"
click at [151, 137] on icon "button" at bounding box center [150, 135] width 3 height 4
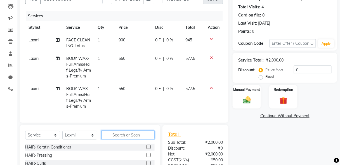
scroll to position [325, 0]
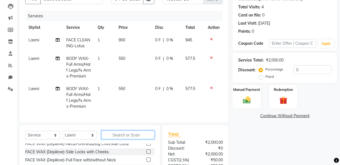
click at [144, 138] on input "text" at bounding box center [128, 135] width 53 height 9
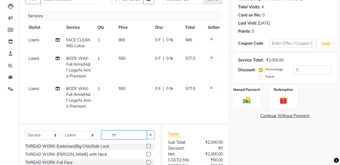
scroll to position [17, 0]
type input "th"
click at [147, 148] on label at bounding box center [149, 146] width 4 height 4
click at [147, 148] on input "checkbox" at bounding box center [149, 147] width 4 height 4
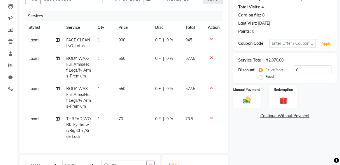
checkbox input "false"
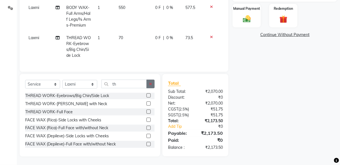
click at [150, 85] on icon "button" at bounding box center [150, 84] width 3 height 4
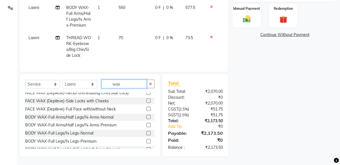
scroll to position [0, 0]
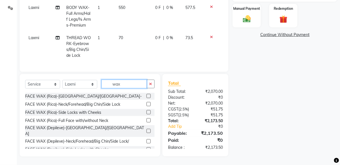
type input "wax"
click at [147, 95] on label at bounding box center [149, 96] width 4 height 4
click at [147, 95] on input "checkbox" at bounding box center [149, 97] width 4 height 4
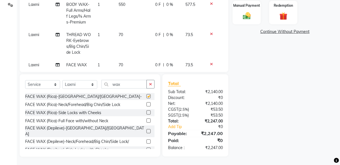
checkbox input "false"
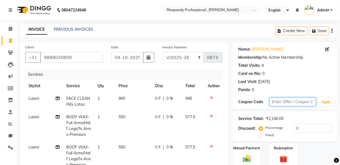
click at [282, 104] on input "text" at bounding box center [293, 102] width 47 height 9
type input "Diwali15"
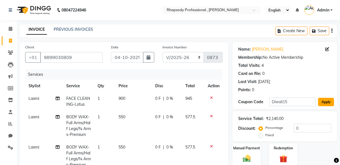
click at [326, 104] on button "Apply" at bounding box center [326, 102] width 16 height 8
type input "15"
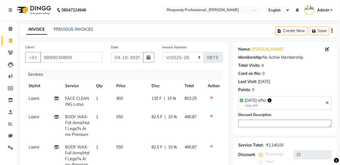
scroll to position [143, 0]
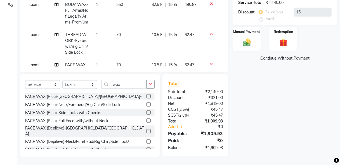
click at [147, 96] on label at bounding box center [149, 96] width 4 height 4
click at [147, 96] on input "checkbox" at bounding box center [149, 97] width 4 height 4
checkbox input "false"
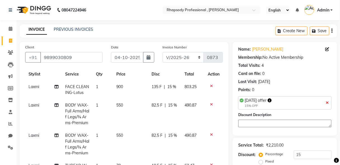
scroll to position [0, 0]
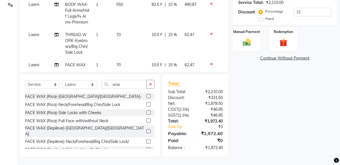
scroll to position [49, 0]
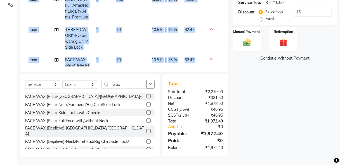
scroll to position [9, 0]
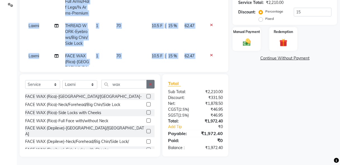
click at [152, 85] on icon "button" at bounding box center [150, 84] width 3 height 4
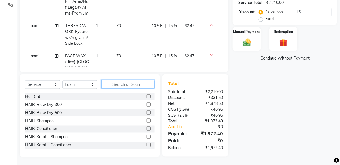
click at [128, 85] on input "text" at bounding box center [128, 84] width 53 height 9
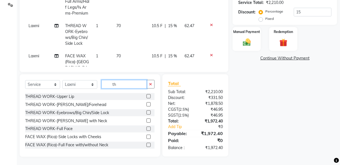
type input "th"
click at [147, 96] on label at bounding box center [149, 96] width 4 height 4
click at [147, 96] on input "checkbox" at bounding box center [149, 97] width 4 height 4
checkbox input "false"
click at [252, 43] on img at bounding box center [246, 43] width 13 height 10
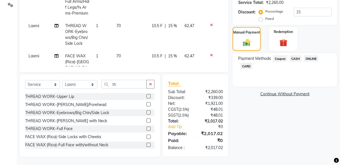
click at [298, 57] on span "CASH" at bounding box center [296, 58] width 12 height 6
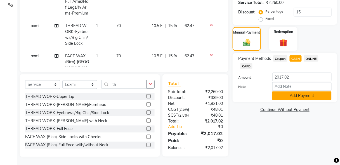
click at [293, 95] on button "Add Payment" at bounding box center [302, 96] width 59 height 9
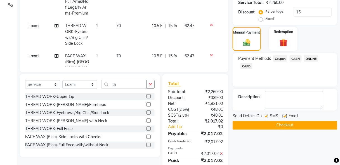
click at [290, 125] on button "Checkout" at bounding box center [285, 125] width 105 height 9
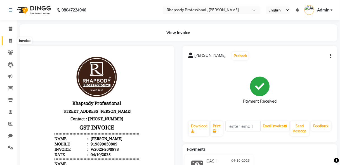
click at [10, 42] on icon at bounding box center [10, 41] width 3 height 4
select select "service"
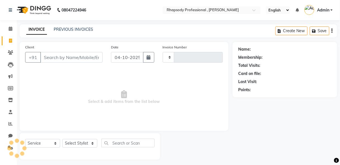
type input "0874"
select select "8581"
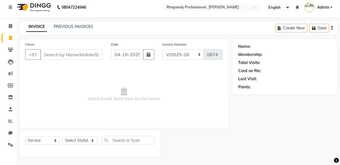
click at [60, 58] on input "Client" at bounding box center [71, 54] width 62 height 11
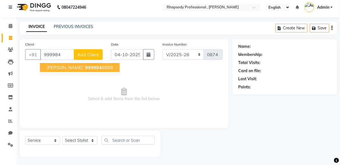
click at [73, 70] on span "[PERSON_NAME]" at bounding box center [65, 68] width 36 height 6
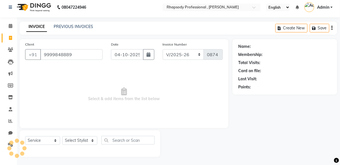
type input "9999848889"
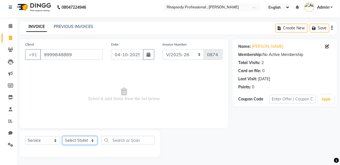
click at [85, 143] on select "Select Stylist [PERSON_NAME] [PERSON_NAME] Manager [PERSON_NAME] [PERSON_NAME] …" at bounding box center [79, 140] width 35 height 9
click at [84, 141] on select "Select Stylist [PERSON_NAME] [PERSON_NAME] Manager [PERSON_NAME] [PERSON_NAME] …" at bounding box center [79, 140] width 35 height 9
select select "85671"
click at [62, 136] on select "Select Stylist [PERSON_NAME] [PERSON_NAME] Manager [PERSON_NAME] [PERSON_NAME] …" at bounding box center [79, 140] width 35 height 9
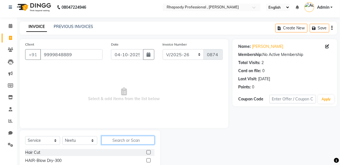
click at [129, 141] on input "text" at bounding box center [128, 140] width 53 height 9
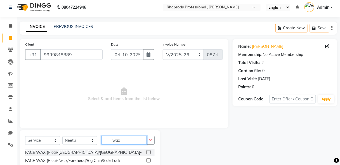
scroll to position [58, 0]
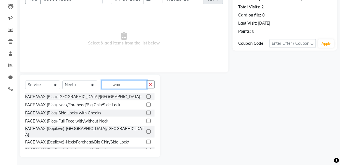
type input "wax"
click at [155, 113] on div "Select Service Product Membership Package Voucher Prepaid Gift Card Select Styl…" at bounding box center [90, 116] width 141 height 83
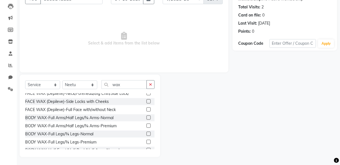
click at [147, 116] on label at bounding box center [149, 118] width 4 height 4
click at [147, 116] on input "checkbox" at bounding box center [149, 118] width 4 height 4
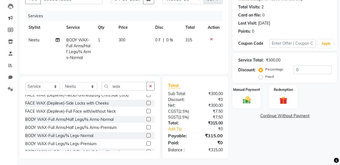
click at [147, 119] on label at bounding box center [149, 119] width 4 height 4
click at [147, 119] on input "checkbox" at bounding box center [149, 120] width 4 height 4
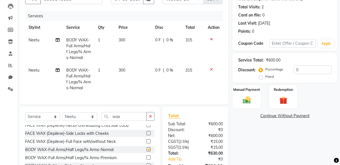
checkbox input "false"
click at [152, 118] on icon "button" at bounding box center [150, 116] width 3 height 4
click at [145, 119] on input "text" at bounding box center [128, 116] width 53 height 9
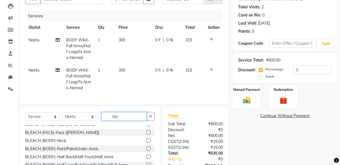
scroll to position [8, 0]
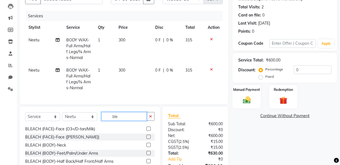
type input "ble"
click at [147, 131] on label at bounding box center [149, 129] width 4 height 4
click at [147, 131] on input "checkbox" at bounding box center [149, 129] width 4 height 4
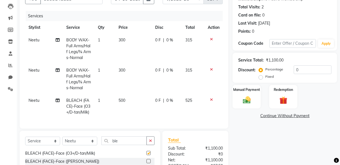
checkbox input "false"
click at [150, 145] on button "button" at bounding box center [151, 141] width 8 height 9
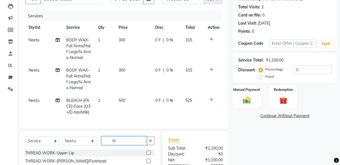
scroll to position [118, 0]
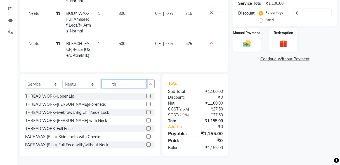
type input "th"
click at [147, 113] on label at bounding box center [149, 112] width 4 height 4
click at [147, 113] on input "checkbox" at bounding box center [149, 113] width 4 height 4
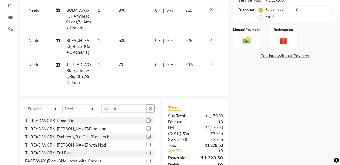
checkbox input "false"
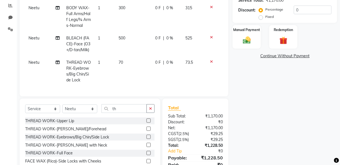
click at [147, 120] on label at bounding box center [149, 121] width 4 height 4
click at [147, 120] on input "checkbox" at bounding box center [149, 121] width 4 height 4
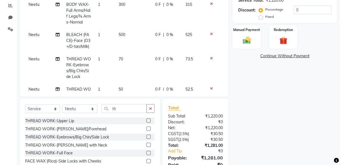
click at [210, 58] on icon at bounding box center [211, 58] width 3 height 4
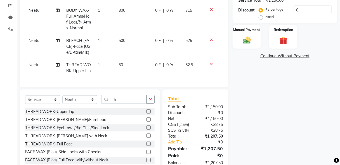
scroll to position [0, 0]
click at [210, 63] on icon at bounding box center [211, 64] width 3 height 4
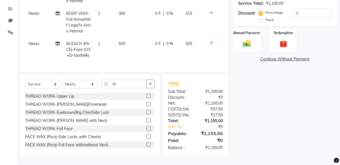
click at [147, 113] on label at bounding box center [149, 112] width 4 height 4
click at [147, 113] on input "checkbox" at bounding box center [149, 113] width 4 height 4
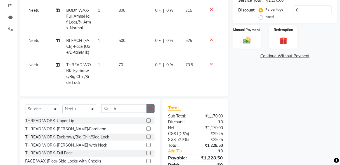
click at [150, 109] on icon "button" at bounding box center [150, 109] width 3 height 4
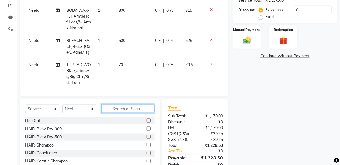
click at [118, 110] on input "text" at bounding box center [128, 108] width 53 height 9
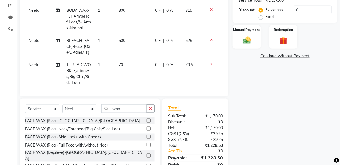
click at [147, 119] on label at bounding box center [149, 121] width 4 height 4
click at [147, 119] on input "checkbox" at bounding box center [149, 121] width 4 height 4
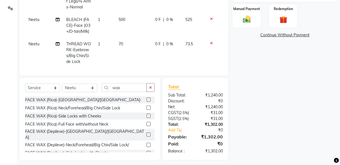
scroll to position [143, 0]
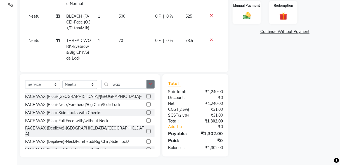
click at [149, 84] on icon "button" at bounding box center [150, 84] width 3 height 4
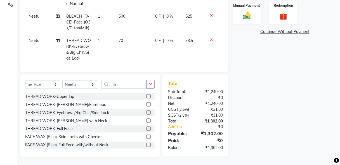
click at [147, 96] on label at bounding box center [149, 96] width 4 height 4
click at [147, 96] on input "checkbox" at bounding box center [149, 97] width 4 height 4
click at [251, 20] on img at bounding box center [246, 16] width 13 height 10
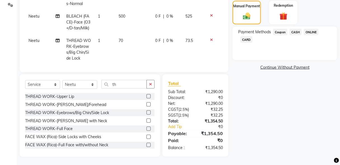
click at [297, 32] on span "CASH" at bounding box center [296, 32] width 12 height 6
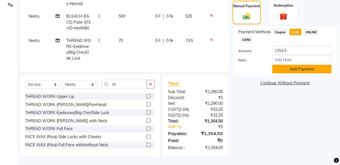
click at [306, 69] on button "Add Payment" at bounding box center [302, 69] width 59 height 9
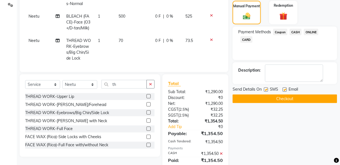
click at [292, 97] on button "Checkout" at bounding box center [285, 99] width 105 height 9
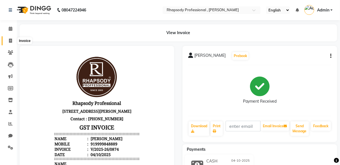
click at [10, 43] on icon at bounding box center [10, 41] width 3 height 4
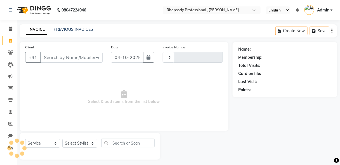
scroll to position [3, 0]
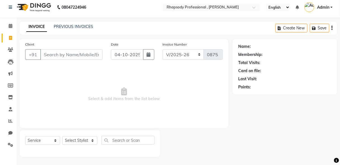
click at [47, 53] on input "Client" at bounding box center [71, 54] width 62 height 11
click at [51, 57] on input "Client" at bounding box center [71, 54] width 62 height 11
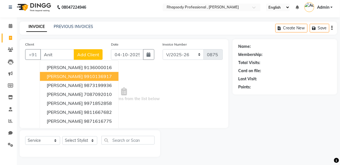
click at [61, 79] on button "[PERSON_NAME] 9910136917" at bounding box center [79, 76] width 79 height 9
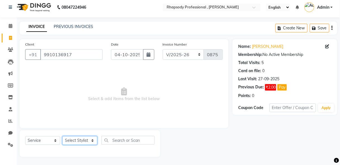
click at [85, 143] on select "Select Stylist [PERSON_NAME] [PERSON_NAME] Manager [PERSON_NAME] [PERSON_NAME] …" at bounding box center [79, 140] width 35 height 9
click at [62, 136] on select "Select Stylist [PERSON_NAME] [PERSON_NAME] Manager [PERSON_NAME] [PERSON_NAME] …" at bounding box center [79, 140] width 35 height 9
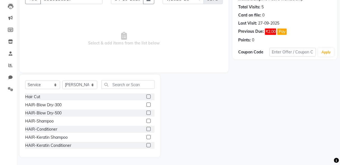
click at [147, 119] on label at bounding box center [149, 121] width 4 height 4
click at [147, 119] on input "checkbox" at bounding box center [149, 121] width 4 height 4
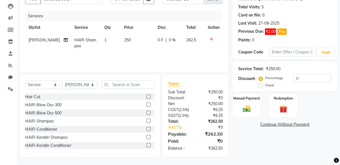
click at [147, 130] on label at bounding box center [149, 129] width 4 height 4
click at [147, 130] on input "checkbox" at bounding box center [149, 130] width 4 height 4
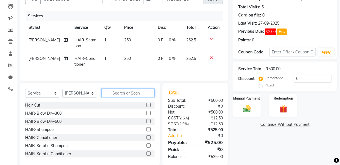
click at [139, 95] on input "text" at bounding box center [128, 93] width 53 height 9
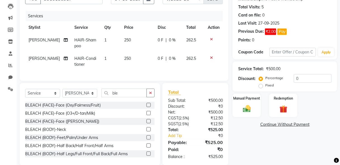
click at [147, 115] on label at bounding box center [149, 113] width 4 height 4
click at [147, 115] on input "checkbox" at bounding box center [149, 114] width 4 height 4
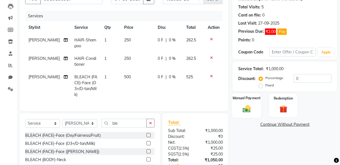
click at [246, 109] on img at bounding box center [246, 109] width 13 height 10
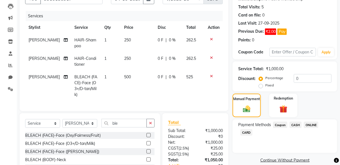
click at [299, 122] on span "CASH" at bounding box center [296, 125] width 12 height 6
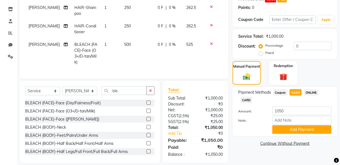
scroll to position [95, 0]
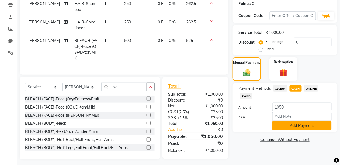
click at [286, 126] on button "Add Payment" at bounding box center [302, 125] width 59 height 9
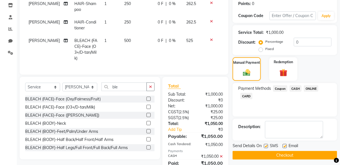
scroll to position [120, 0]
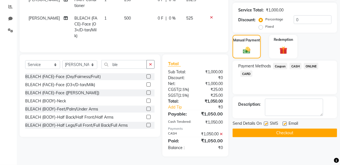
click at [284, 131] on button "Checkout" at bounding box center [285, 133] width 105 height 9
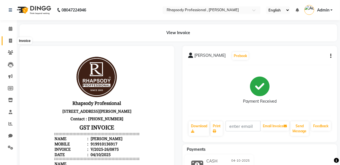
click at [8, 41] on span at bounding box center [11, 41] width 10 height 6
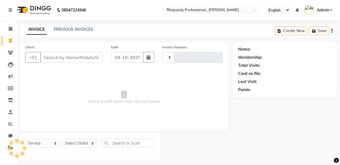
scroll to position [3, 0]
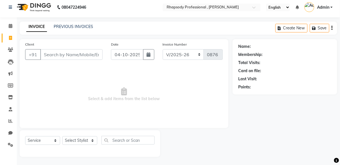
click at [60, 53] on input "Client" at bounding box center [71, 54] width 62 height 11
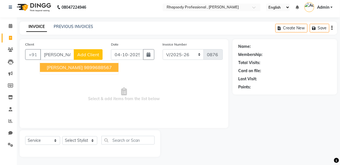
click at [79, 70] on button "[PERSON_NAME] 9899688567" at bounding box center [79, 67] width 79 height 9
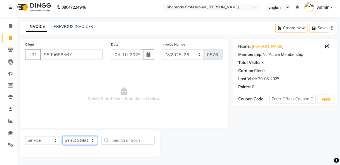
click at [83, 142] on select "Select Stylist [PERSON_NAME] [PERSON_NAME] Manager [PERSON_NAME] [PERSON_NAME] …" at bounding box center [79, 140] width 35 height 9
click at [62, 136] on select "Select Stylist [PERSON_NAME] [PERSON_NAME] Manager [PERSON_NAME] [PERSON_NAME] …" at bounding box center [79, 140] width 35 height 9
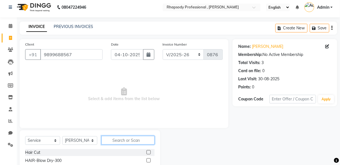
click at [131, 140] on input "text" at bounding box center [128, 140] width 53 height 9
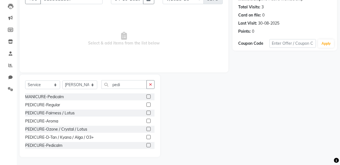
click at [147, 112] on label at bounding box center [149, 113] width 4 height 4
click at [147, 112] on input "checkbox" at bounding box center [149, 113] width 4 height 4
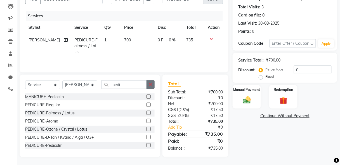
click at [149, 82] on button "button" at bounding box center [151, 84] width 8 height 9
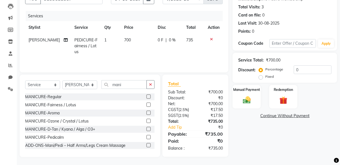
click at [147, 96] on label at bounding box center [149, 97] width 4 height 4
click at [147, 96] on input "checkbox" at bounding box center [149, 97] width 4 height 4
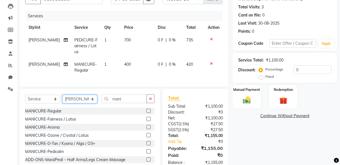
click at [79, 104] on select "Select Stylist [PERSON_NAME] [PERSON_NAME] Manager [PERSON_NAME] [PERSON_NAME] …" at bounding box center [79, 99] width 35 height 9
click at [62, 98] on select "Select Stylist [PERSON_NAME] [PERSON_NAME] Manager [PERSON_NAME] [PERSON_NAME] …" at bounding box center [79, 99] width 35 height 9
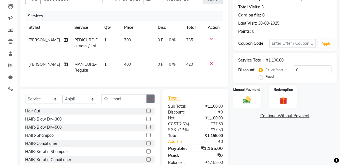
click at [153, 103] on button "button" at bounding box center [151, 99] width 8 height 9
click at [123, 102] on input "text" at bounding box center [128, 99] width 53 height 9
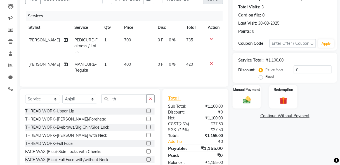
click at [147, 113] on label at bounding box center [149, 111] width 4 height 4
click at [147, 113] on input "checkbox" at bounding box center [149, 111] width 4 height 4
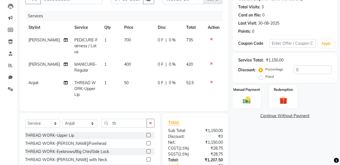
click at [147, 149] on label at bounding box center [149, 151] width 4 height 4
click at [147, 150] on input "checkbox" at bounding box center [149, 152] width 4 height 4
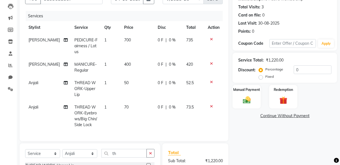
scroll to position [125, 0]
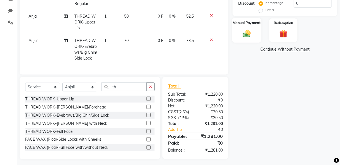
click at [254, 29] on div "Manual Payment" at bounding box center [246, 30] width 29 height 25
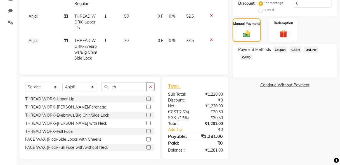
click at [314, 47] on span "ONLINE" at bounding box center [311, 49] width 15 height 6
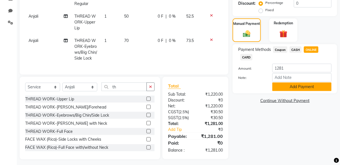
click at [301, 88] on button "Add Payment" at bounding box center [302, 87] width 59 height 9
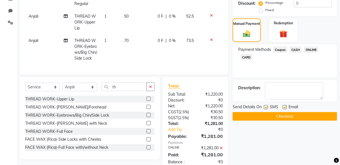
click at [287, 118] on button "Checkout" at bounding box center [285, 116] width 105 height 9
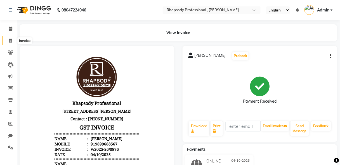
click at [10, 41] on icon at bounding box center [10, 41] width 3 height 4
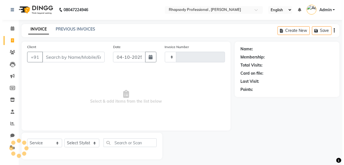
scroll to position [3, 0]
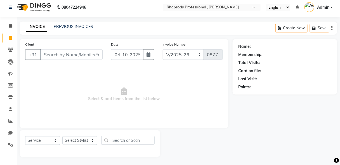
click at [77, 58] on input "Client" at bounding box center [71, 54] width 62 height 11
click at [95, 57] on span "Add Client" at bounding box center [88, 55] width 22 height 6
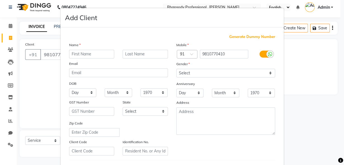
click at [92, 56] on input "text" at bounding box center [91, 54] width 45 height 9
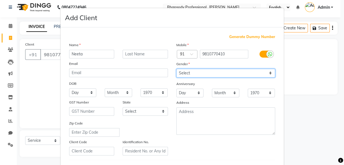
click at [197, 72] on select "Select [DEMOGRAPHIC_DATA] [DEMOGRAPHIC_DATA] Other Prefer Not To Say" at bounding box center [225, 73] width 99 height 9
click at [176, 69] on select "Select [DEMOGRAPHIC_DATA] [DEMOGRAPHIC_DATA] Other Prefer Not To Say" at bounding box center [225, 73] width 99 height 9
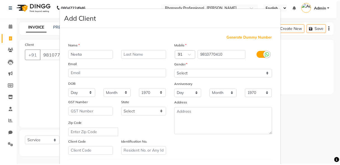
scroll to position [92, 0]
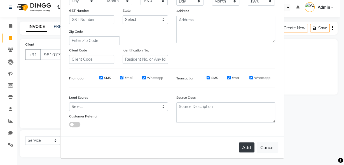
click at [241, 148] on button "Add" at bounding box center [247, 147] width 16 height 10
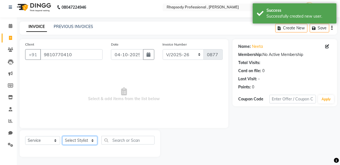
click at [72, 139] on select "Select Stylist [PERSON_NAME] [PERSON_NAME] Manager [PERSON_NAME] [PERSON_NAME] …" at bounding box center [79, 140] width 35 height 9
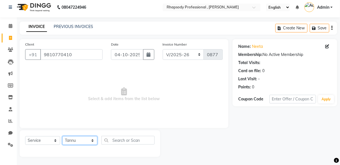
click at [62, 136] on select "Select Stylist [PERSON_NAME] [PERSON_NAME] Manager [PERSON_NAME] [PERSON_NAME] …" at bounding box center [79, 140] width 35 height 9
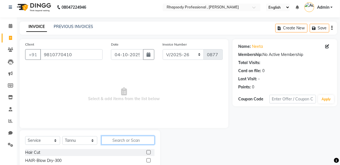
click at [124, 140] on input "text" at bounding box center [128, 140] width 53 height 9
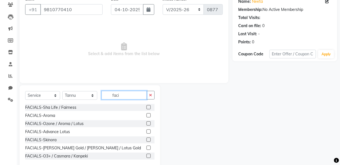
scroll to position [58, 0]
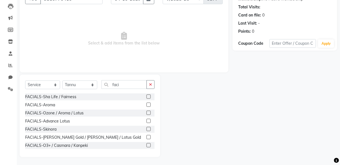
click at [147, 144] on label at bounding box center [149, 145] width 4 height 4
click at [147, 144] on input "checkbox" at bounding box center [149, 146] width 4 height 4
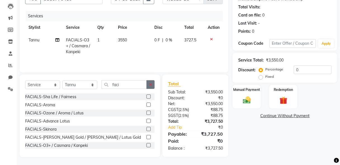
click at [151, 83] on icon "button" at bounding box center [150, 85] width 3 height 4
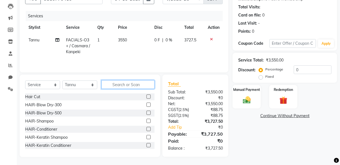
click at [125, 87] on input "text" at bounding box center [128, 84] width 53 height 9
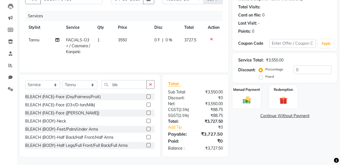
click at [147, 104] on label at bounding box center [149, 105] width 4 height 4
click at [147, 104] on input "checkbox" at bounding box center [149, 105] width 4 height 4
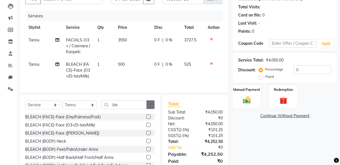
click at [153, 106] on button "button" at bounding box center [151, 104] width 8 height 9
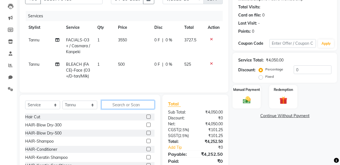
click at [134, 106] on input "text" at bounding box center [128, 104] width 53 height 9
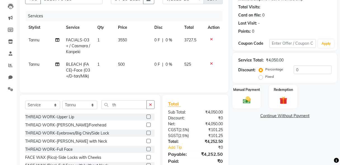
click at [147, 119] on label at bounding box center [149, 117] width 4 height 4
click at [147, 119] on input "checkbox" at bounding box center [149, 117] width 4 height 4
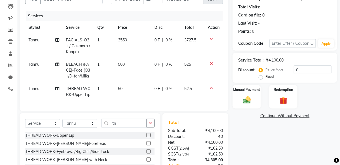
click at [147, 154] on label at bounding box center [149, 151] width 4 height 4
click at [147, 154] on input "checkbox" at bounding box center [149, 152] width 4 height 4
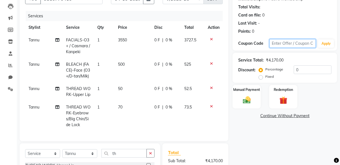
click at [283, 43] on input "text" at bounding box center [293, 43] width 47 height 9
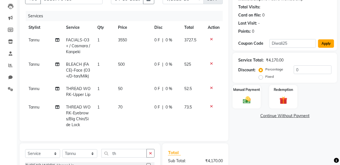
click at [333, 43] on button "Apply" at bounding box center [326, 43] width 16 height 8
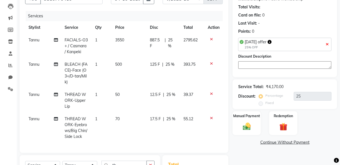
scroll to position [143, 0]
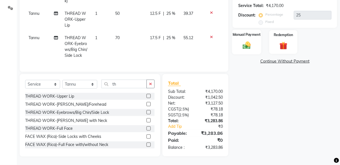
click at [251, 43] on img at bounding box center [246, 46] width 13 height 10
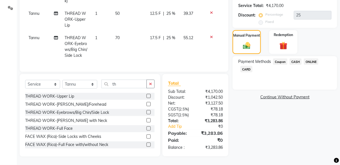
click at [313, 58] on span "ONLINE" at bounding box center [311, 61] width 15 height 6
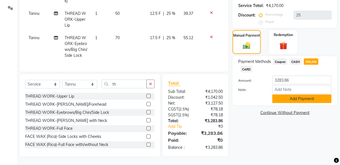
click at [301, 95] on button "Add Payment" at bounding box center [302, 99] width 59 height 9
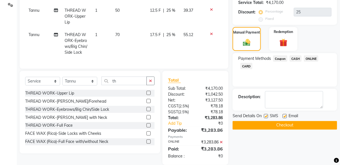
click at [295, 125] on button "Checkout" at bounding box center [285, 125] width 105 height 9
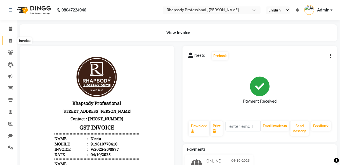
drag, startPoint x: 0, startPoint y: 50, endPoint x: 10, endPoint y: 40, distance: 13.9
click at [10, 40] on ul "Calendar Invoice Clients Leads Marketing Members Inventory Staff Reports Chat S…" at bounding box center [8, 90] width 17 height 134
click at [10, 40] on icon at bounding box center [10, 41] width 3 height 4
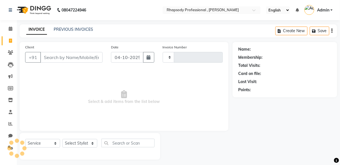
scroll to position [3, 0]
